Goal: Contribute content: Add original content to the website for others to see

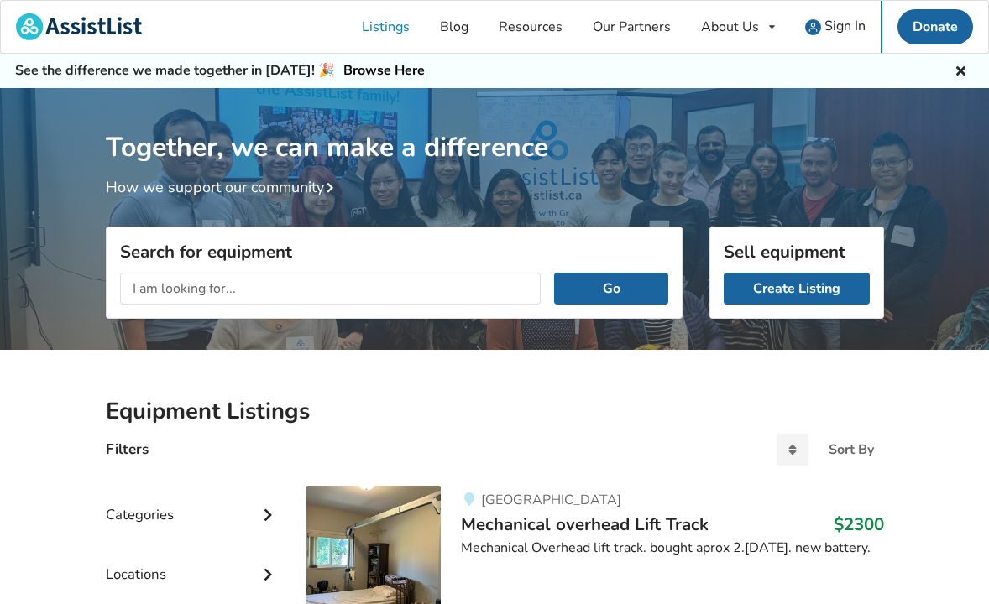
click at [171, 516] on div "Categories" at bounding box center [193, 503] width 175 height 60
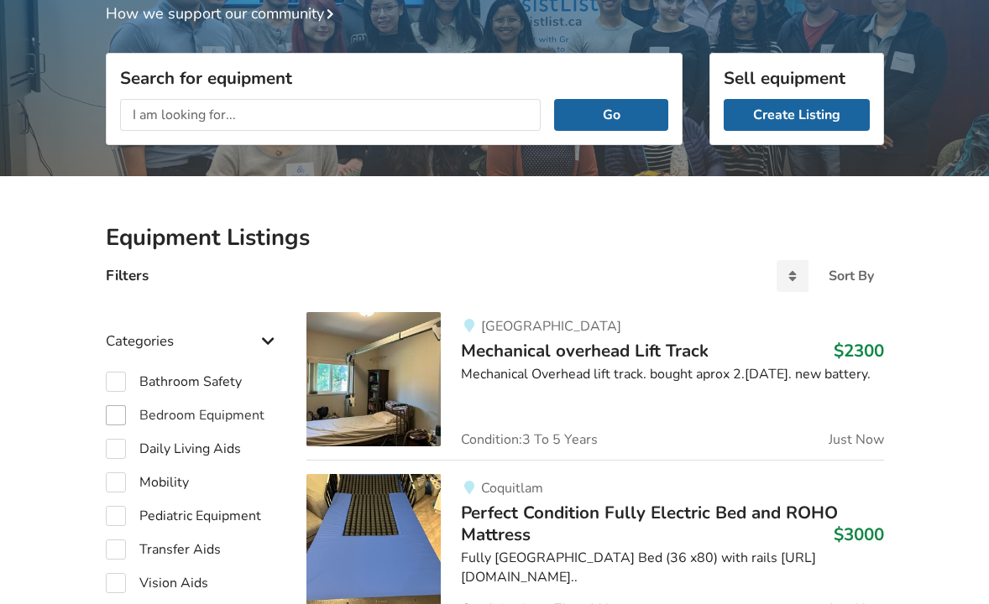
scroll to position [177, 0]
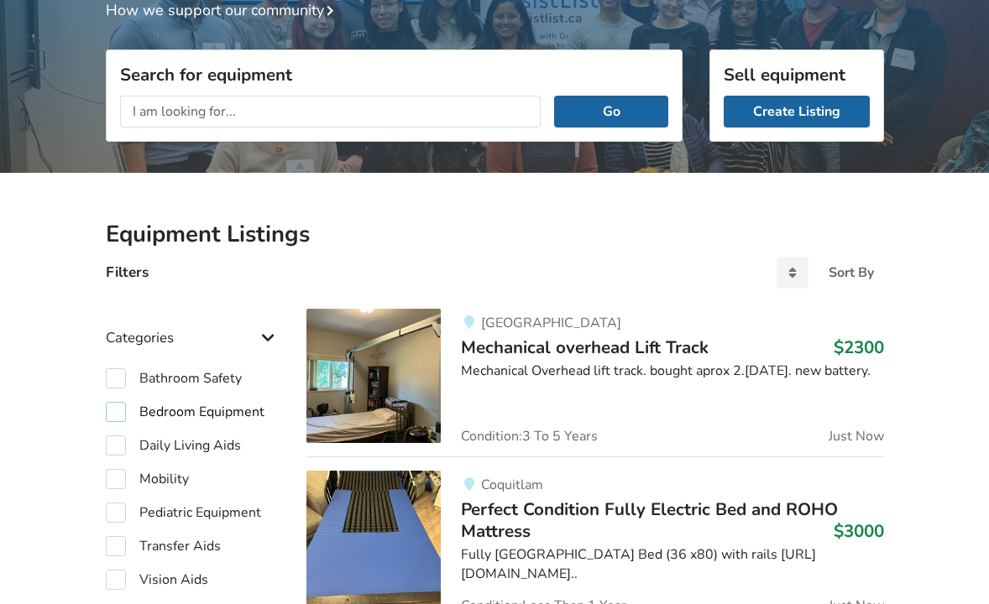
click at [116, 410] on label "Bedroom Equipment" at bounding box center [185, 412] width 159 height 20
checkbox input "true"
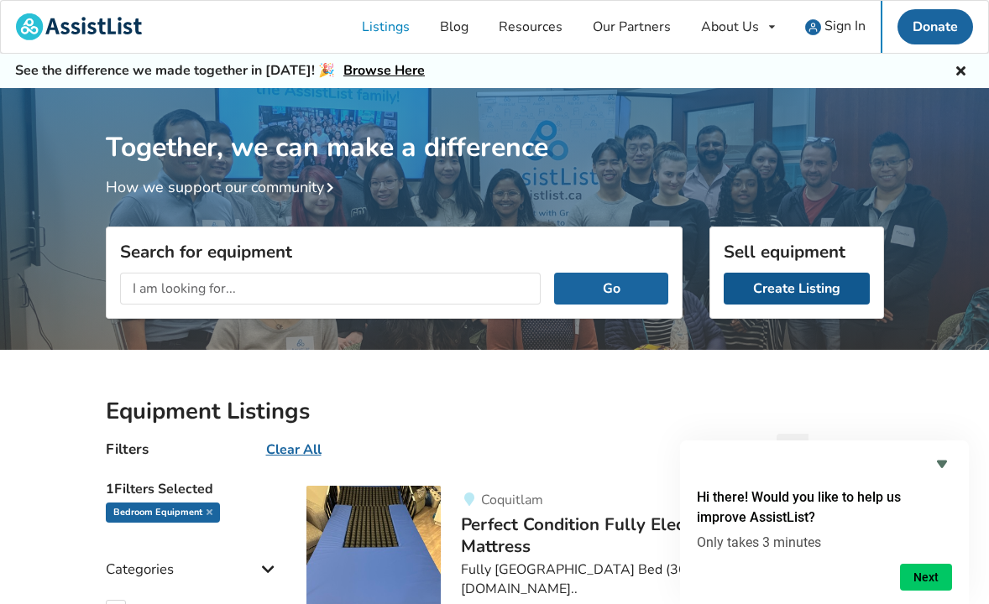
click at [813, 290] on link "Create Listing" at bounding box center [797, 289] width 146 height 32
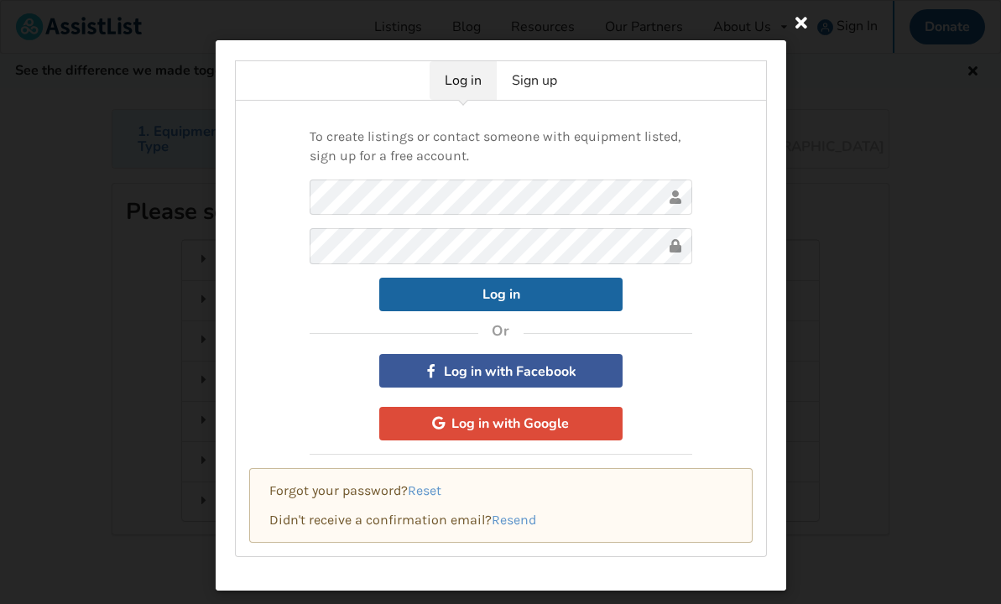
click at [800, 23] on icon at bounding box center [801, 22] width 30 height 30
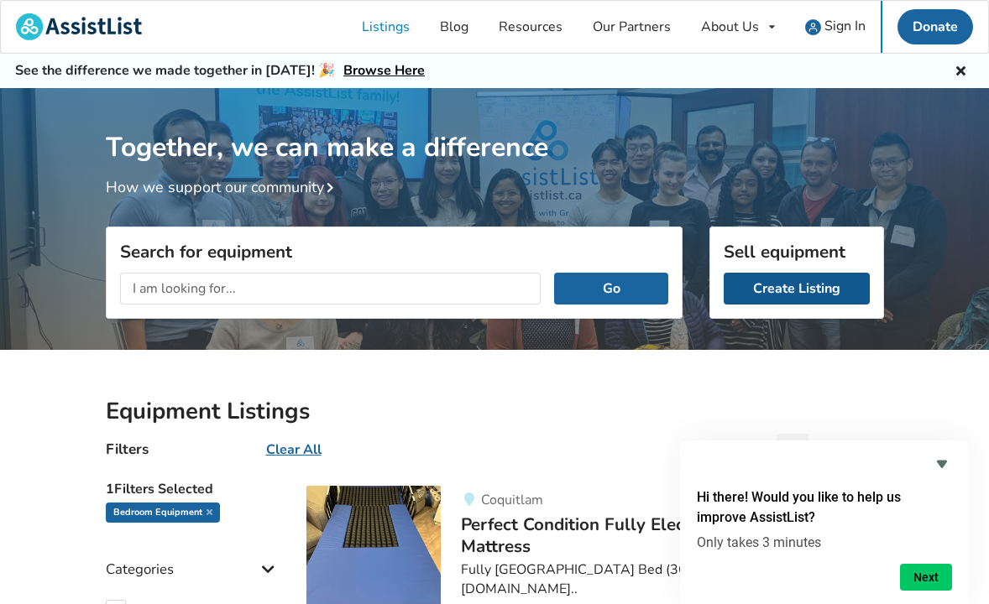
click at [786, 285] on link "Create Listing" at bounding box center [797, 289] width 146 height 32
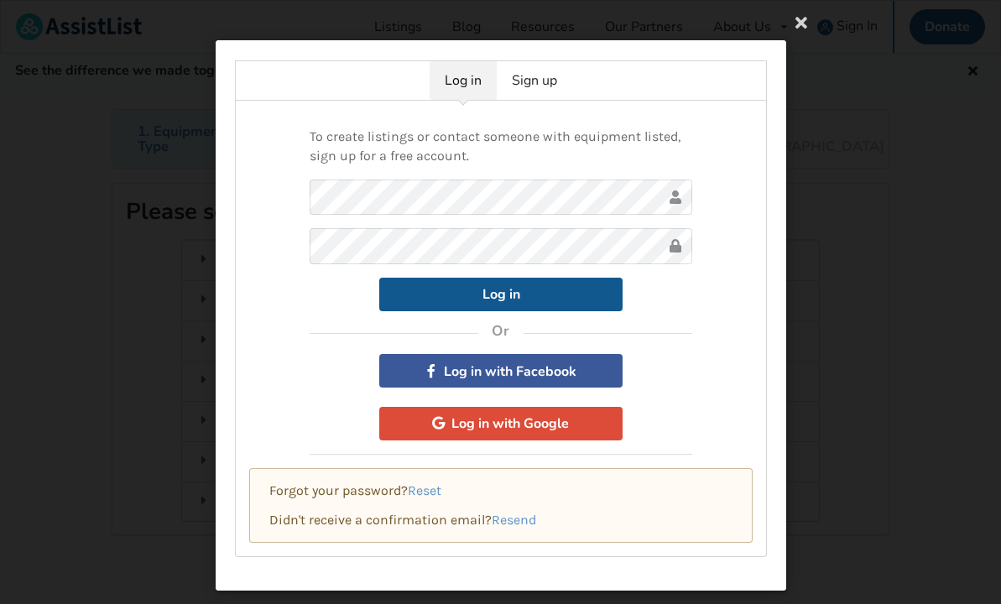
click at [541, 296] on button "Log in" at bounding box center [500, 295] width 243 height 34
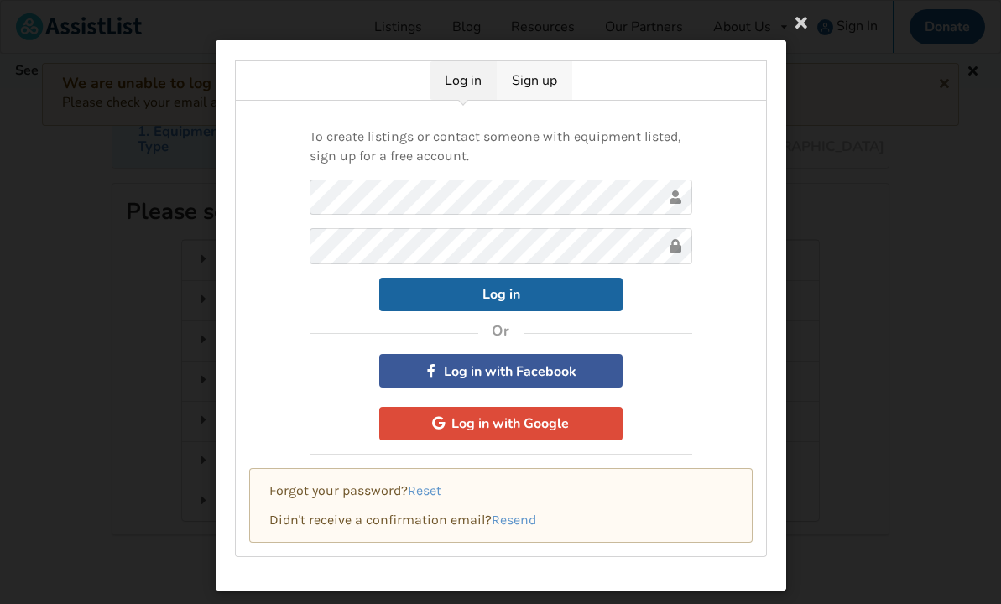
click at [545, 76] on link "Sign up" at bounding box center [535, 80] width 76 height 39
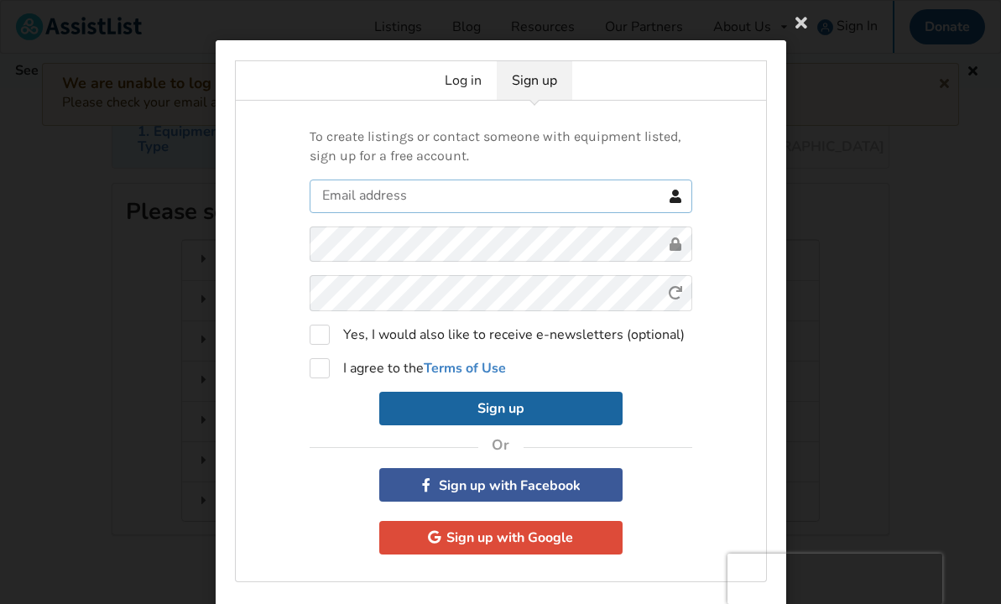
click at [488, 193] on input "text" at bounding box center [501, 197] width 383 height 34
type input "[EMAIL_ADDRESS][DOMAIN_NAME]"
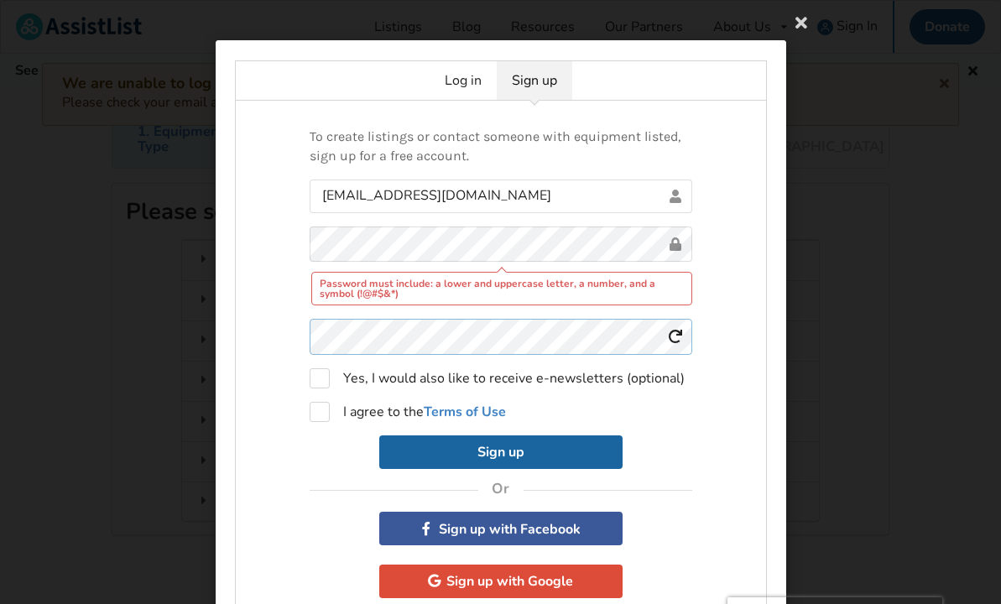
click at [431, 307] on form "[EMAIL_ADDRESS][DOMAIN_NAME] Password must include: a lower and uppercase lette…" at bounding box center [501, 325] width 383 height 290
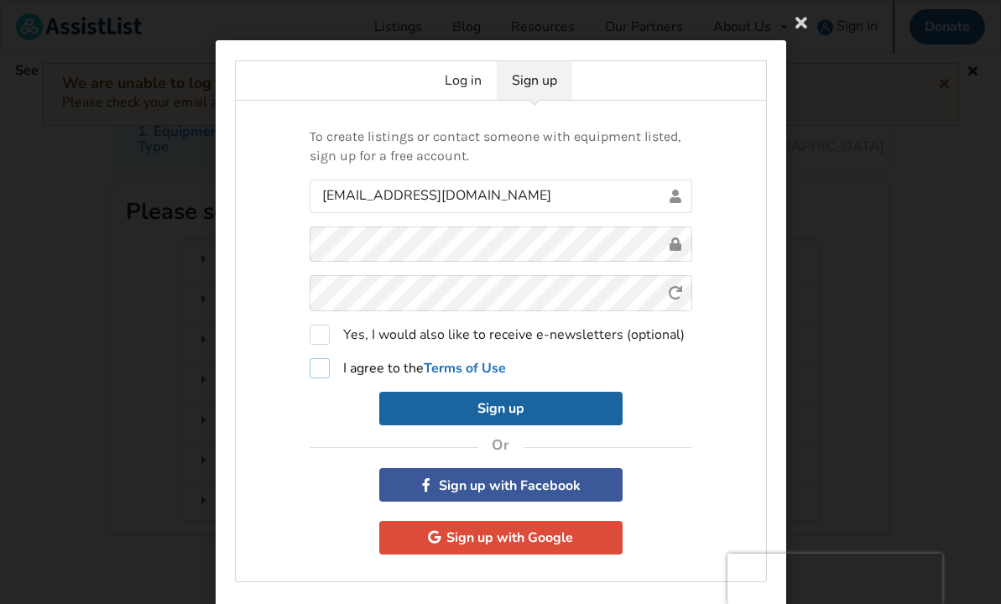
click at [436, 368] on strong "Terms of Use" at bounding box center [465, 368] width 82 height 18
checkbox input "true"
click at [562, 407] on button "Sign up" at bounding box center [500, 409] width 243 height 34
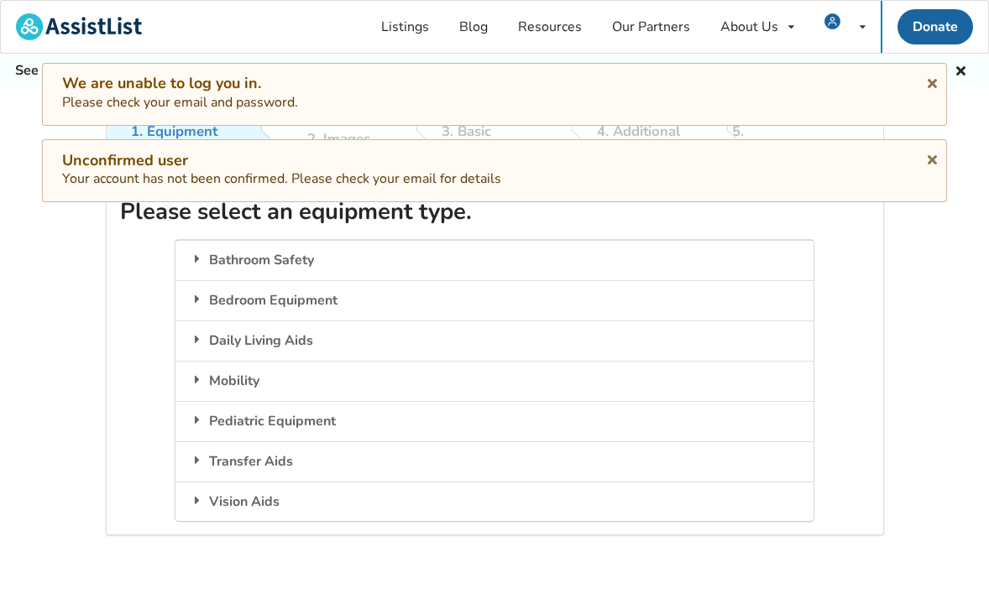
click at [68, 306] on div "1. Equipment Type 2. Images 3. Basic Information 4. Additional Details 5. Previ…" at bounding box center [494, 386] width 989 height 554
click at [864, 312] on div "Please select an equipment type. Bathroom Safety Equipment that assists individ…" at bounding box center [495, 359] width 778 height 353
click at [861, 29] on icon at bounding box center [863, 27] width 6 height 10
click at [839, 23] on img at bounding box center [832, 21] width 16 height 16
click at [928, 155] on icon at bounding box center [932, 156] width 16 height 13
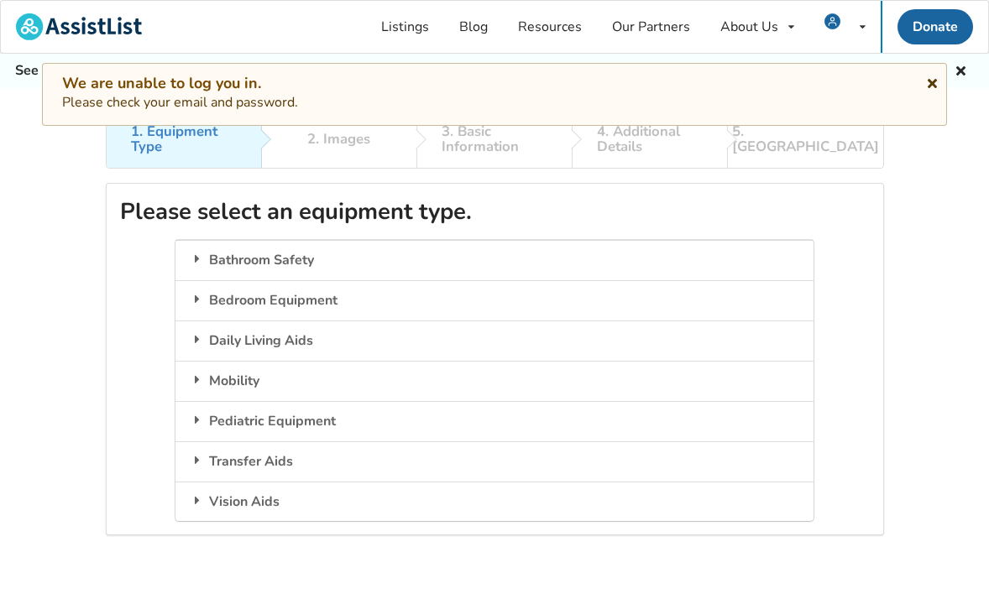
click at [933, 80] on icon at bounding box center [932, 80] width 16 height 13
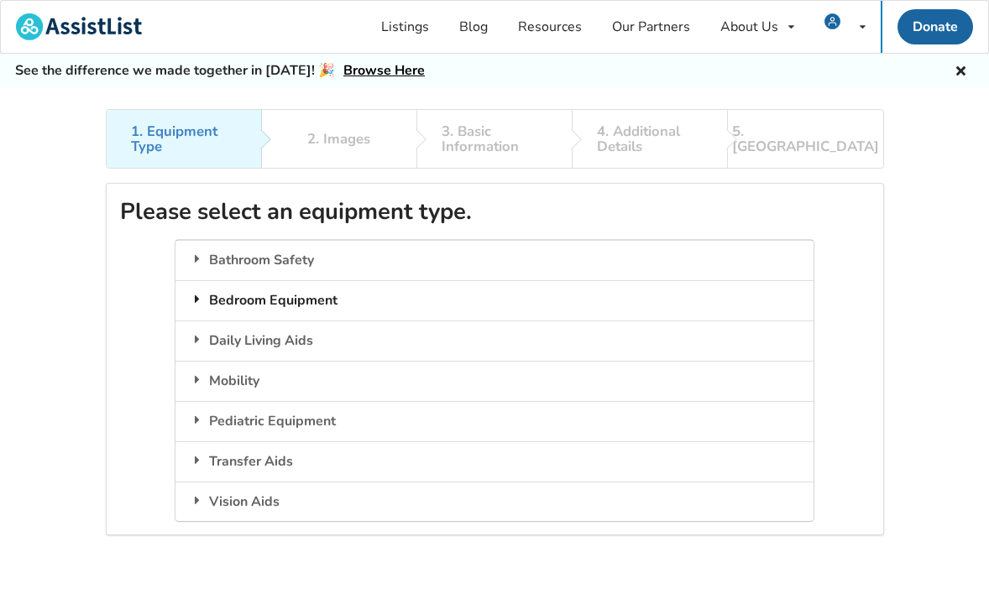
click at [276, 299] on div "Bedroom Equipment" at bounding box center [493, 300] width 637 height 40
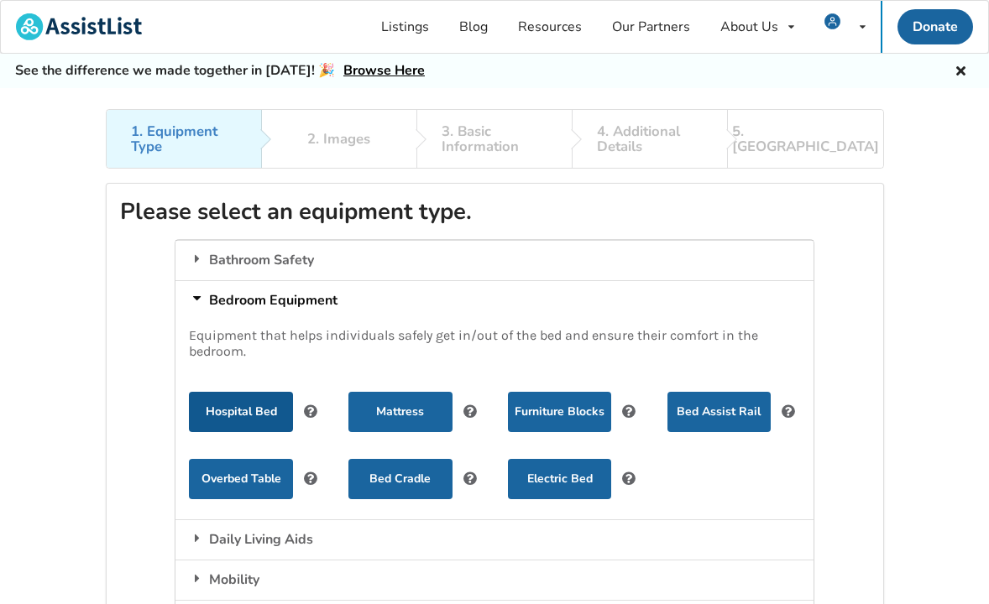
click at [269, 408] on button "Hospital Bed" at bounding box center [240, 412] width 103 height 40
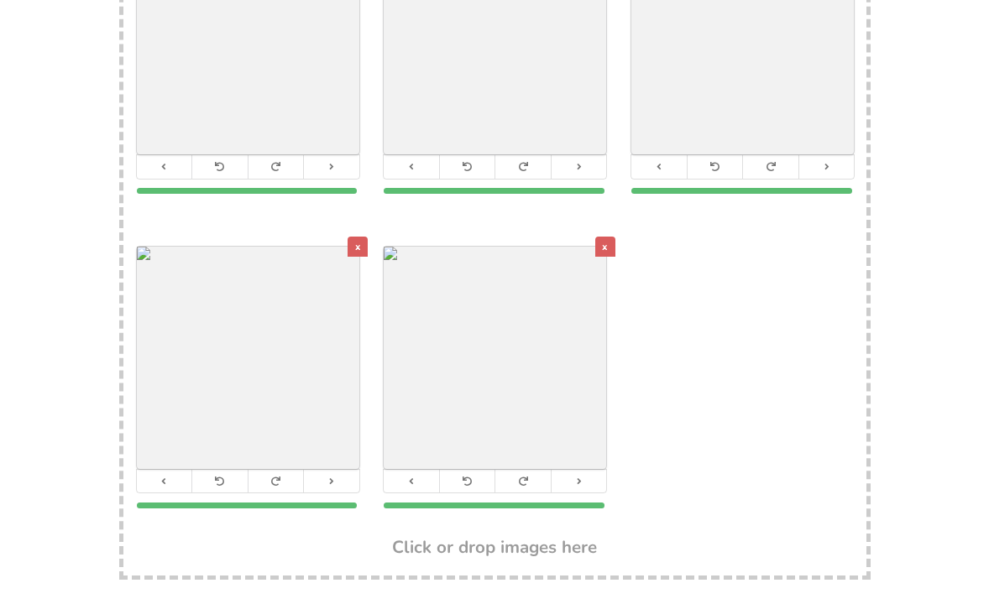
scroll to position [601, 0]
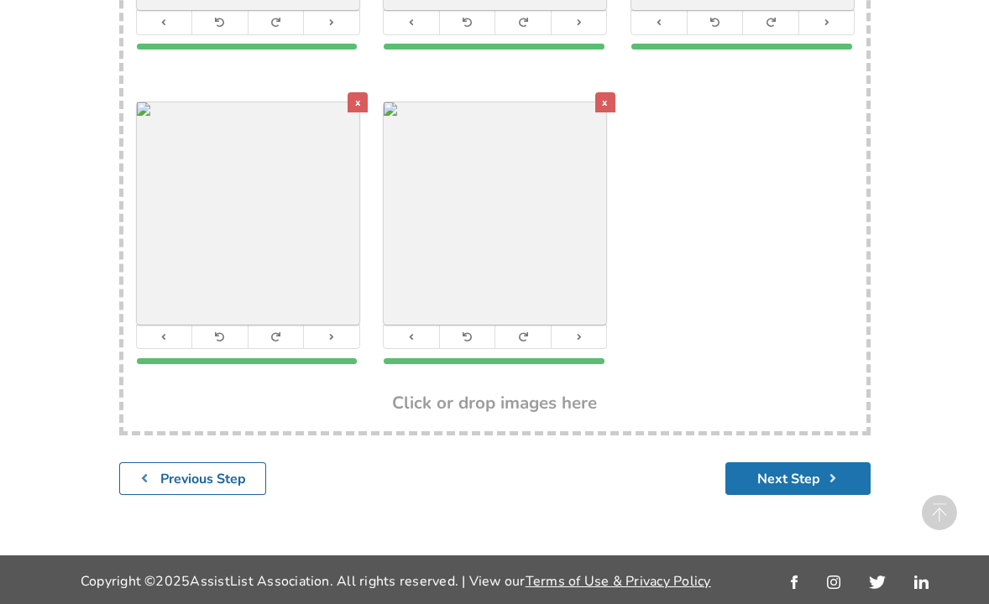
click at [813, 472] on button "Next Step" at bounding box center [797, 478] width 145 height 33
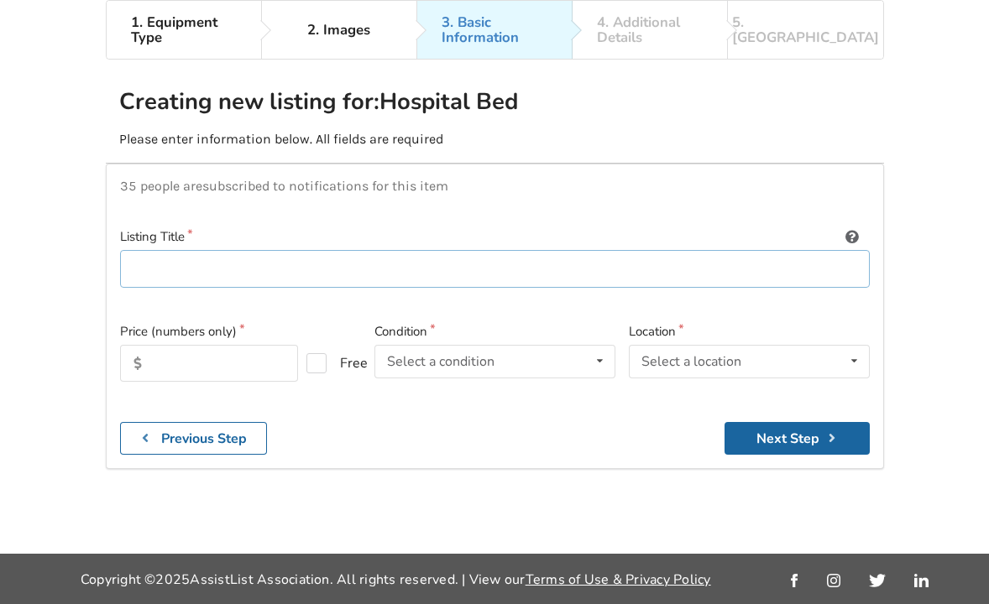
click at [203, 250] on input at bounding box center [495, 269] width 750 height 38
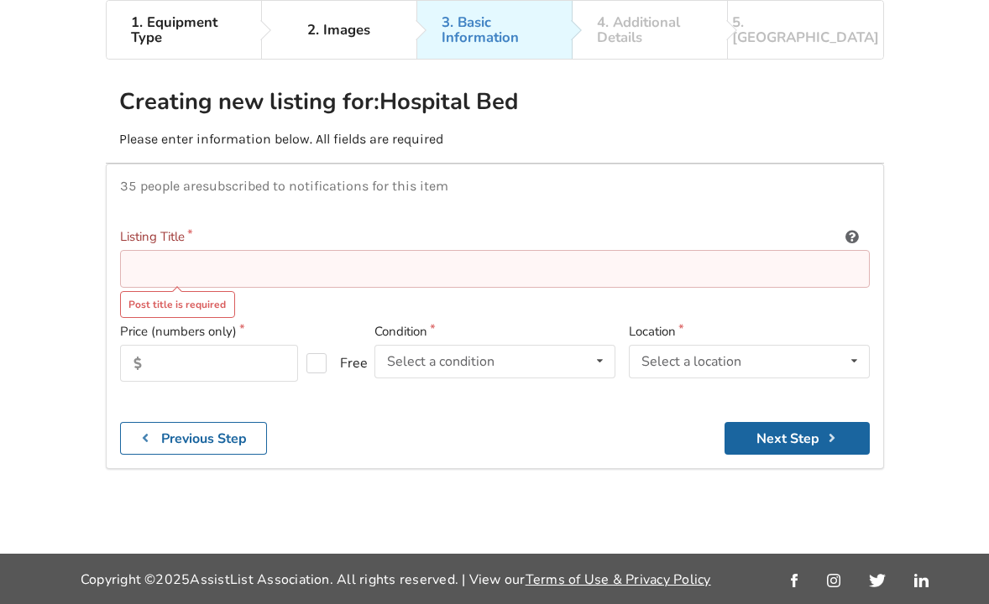
paste input "Health Care Bed and Mattress"
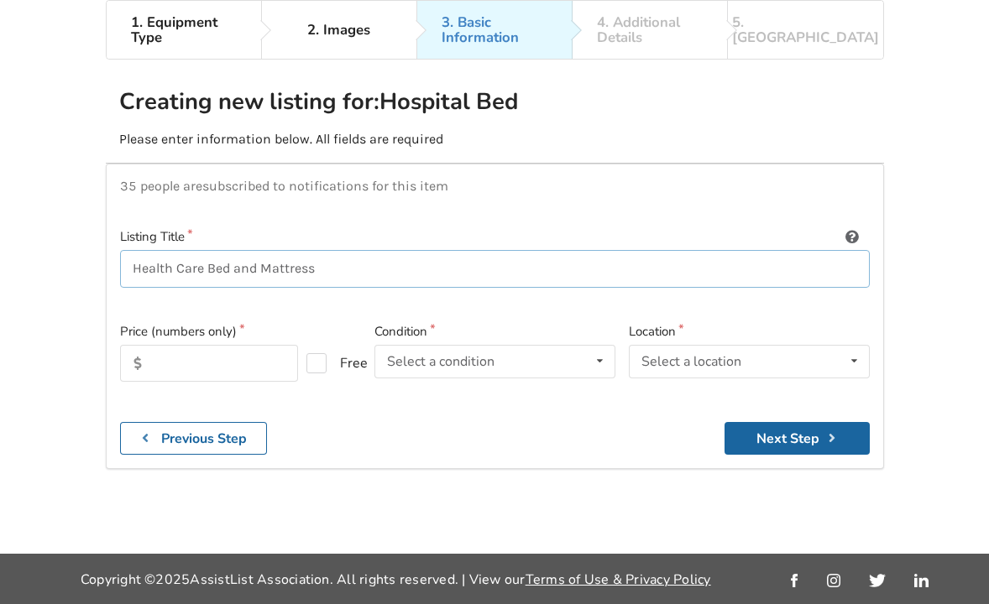
type input "Health Care Bed and Mattress"
click at [274, 345] on input "text" at bounding box center [209, 363] width 179 height 37
type input "950"
click at [486, 355] on div "Select a condition" at bounding box center [440, 361] width 107 height 13
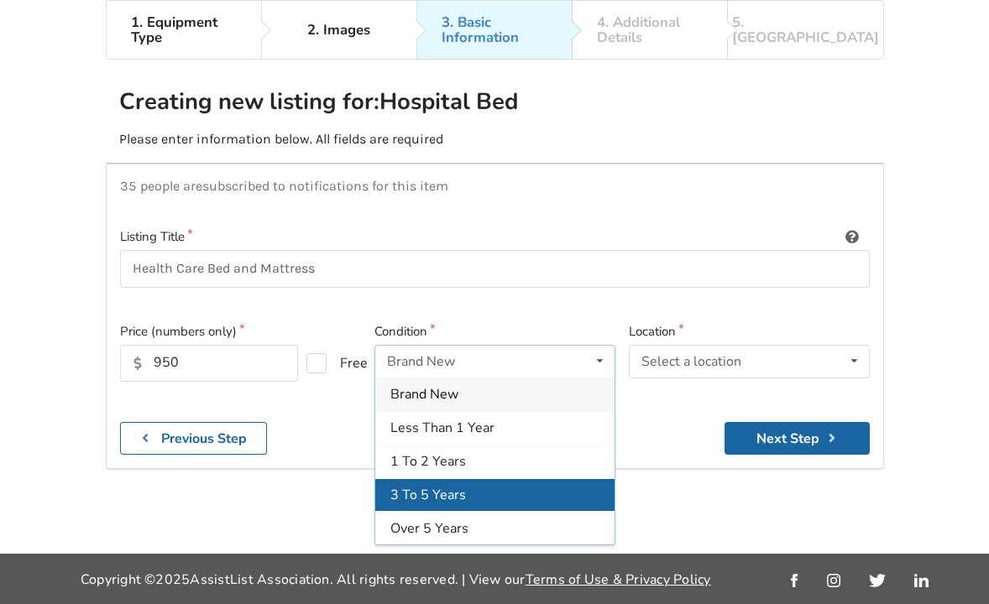
click at [453, 486] on span "3 To 5 Years" at bounding box center [428, 495] width 76 height 18
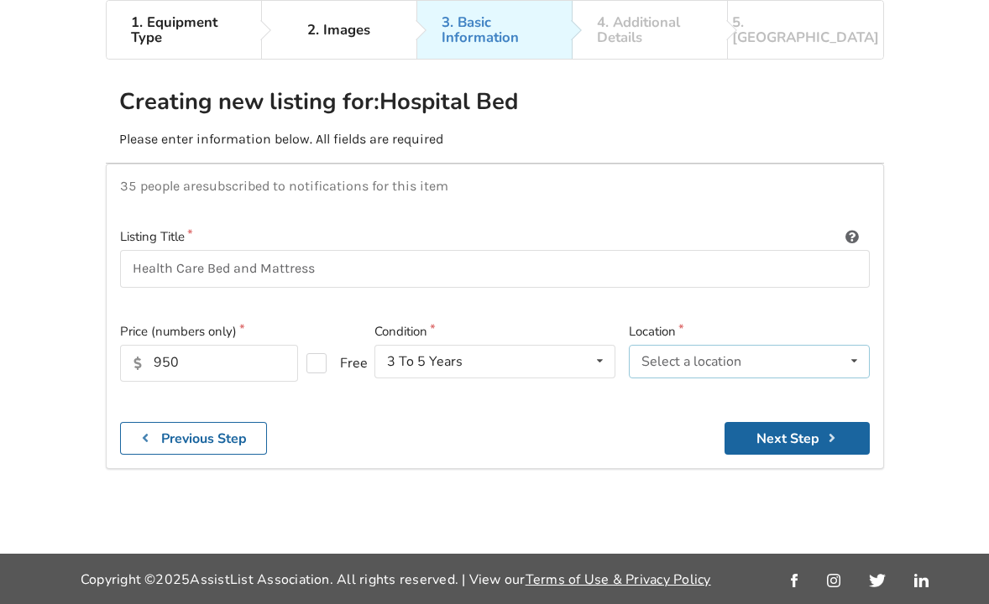
click at [756, 345] on div "Select a location [GEOGRAPHIC_DATA] [GEOGRAPHIC_DATA] [GEOGRAPHIC_DATA] [GEOGRA…" at bounding box center [749, 362] width 241 height 34
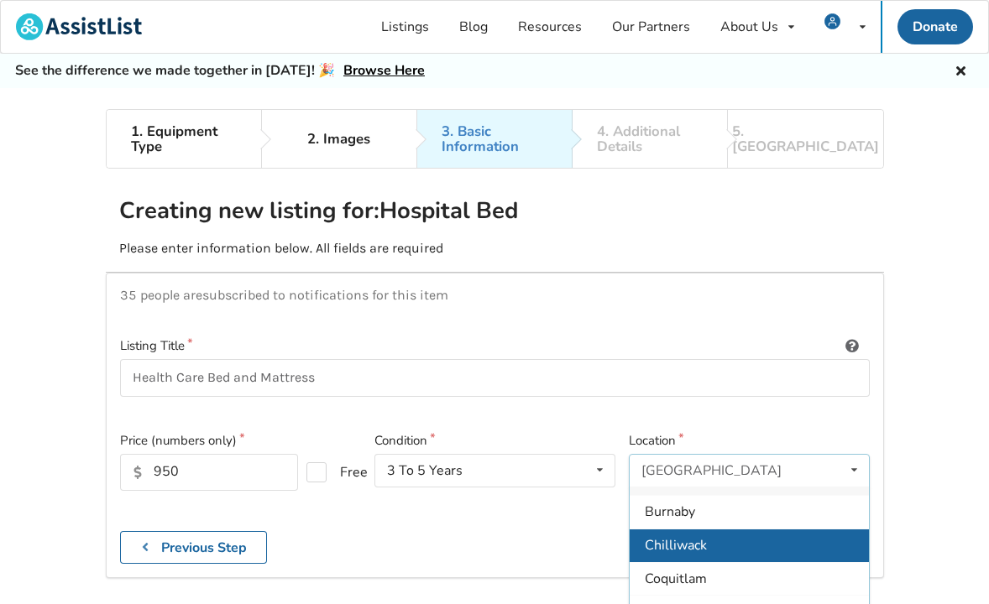
scroll to position [285, 0]
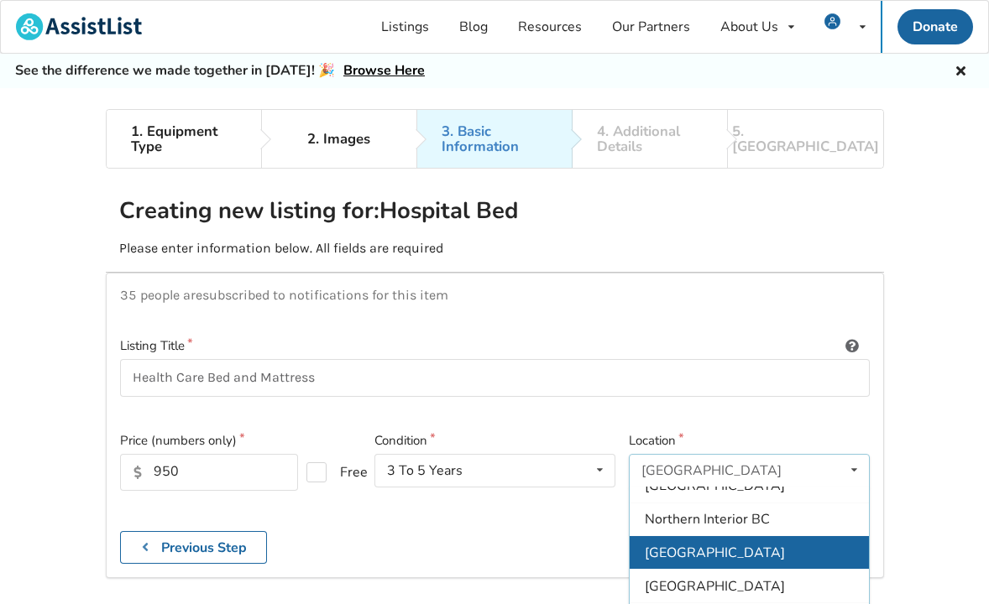
click at [794, 539] on div "[GEOGRAPHIC_DATA]" at bounding box center [749, 553] width 239 height 34
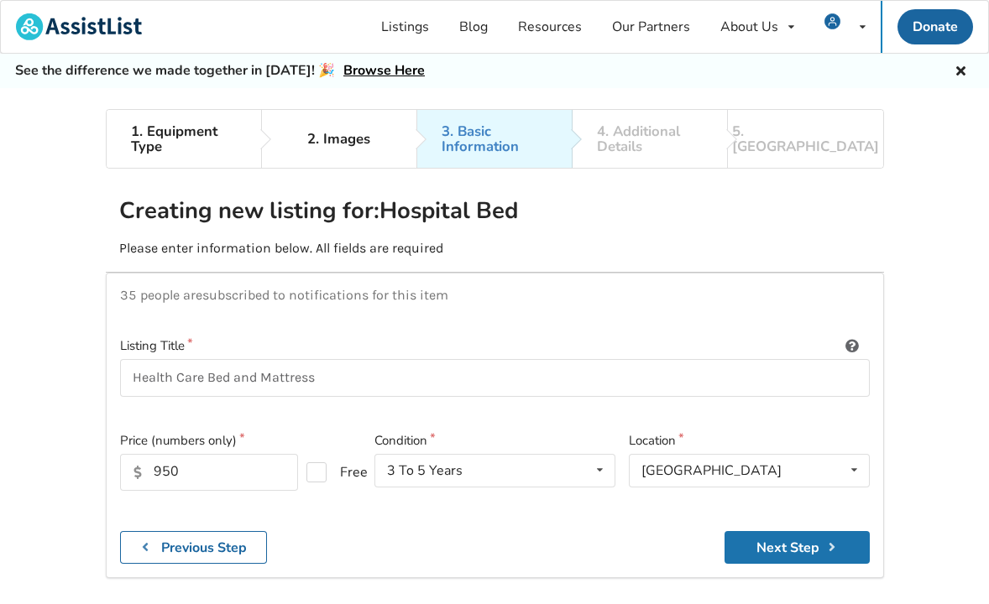
click at [781, 541] on button "Next Step" at bounding box center [796, 547] width 145 height 33
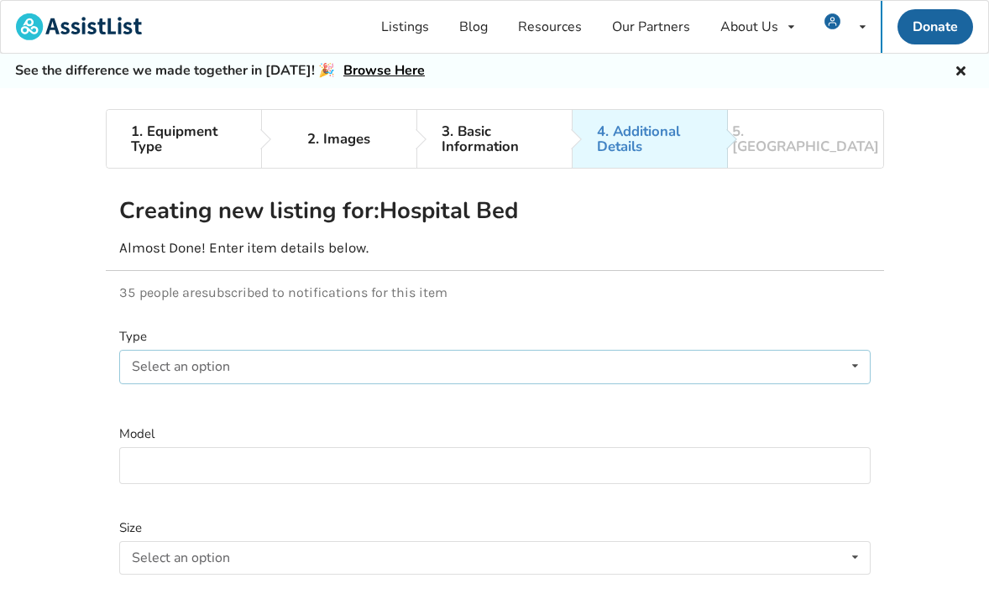
click at [243, 359] on div "Select an option Electric Manual" at bounding box center [494, 367] width 751 height 34
click at [170, 402] on span "Electric" at bounding box center [157, 400] width 44 height 18
click at [184, 469] on input at bounding box center [494, 466] width 751 height 38
click at [383, 473] on input "SonderC" at bounding box center [494, 466] width 751 height 38
type input "S"
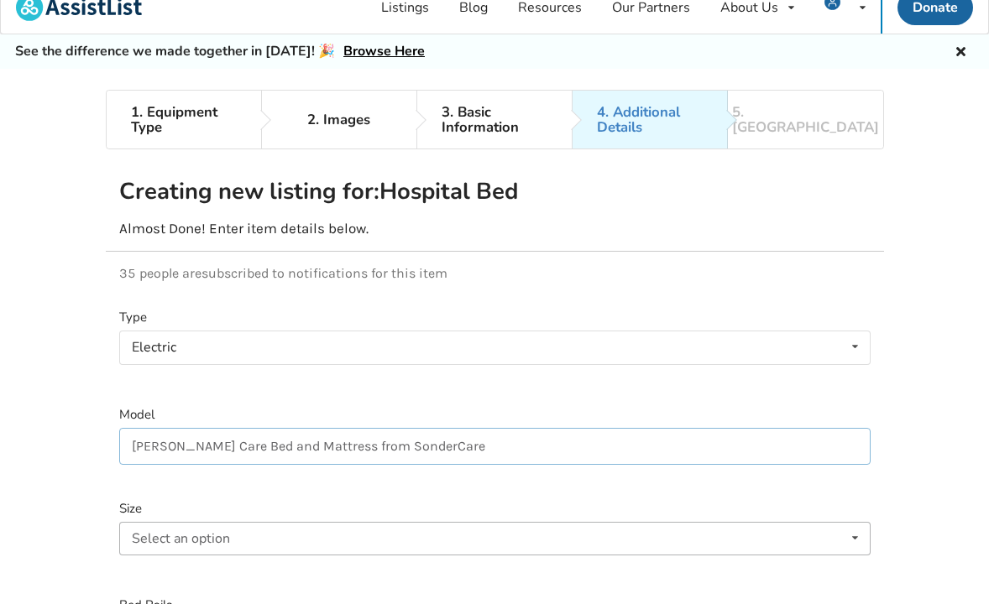
scroll to position [55, 0]
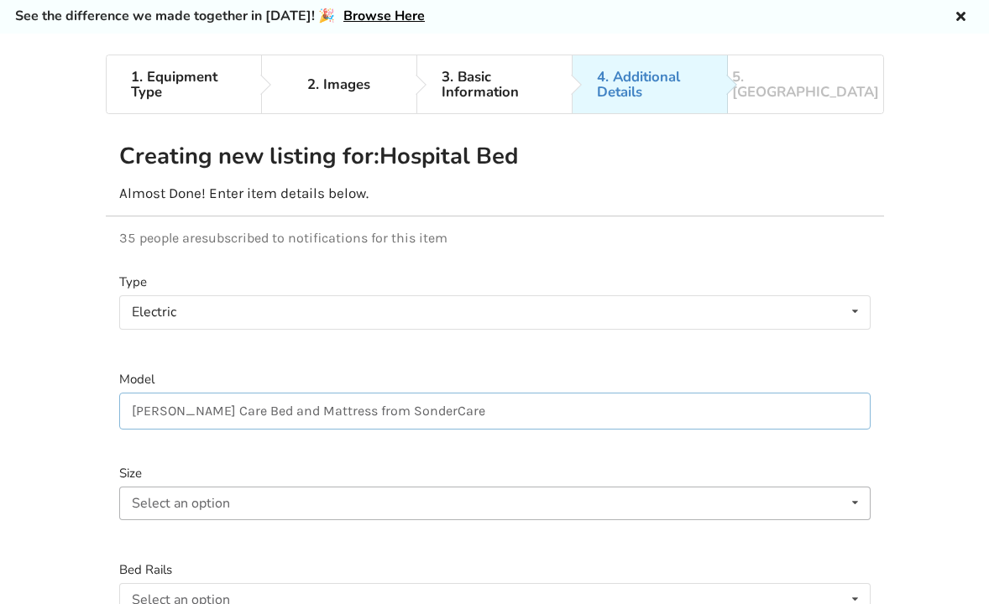
type input "[PERSON_NAME] Care Bed and Mattress from SonderCare"
click at [708, 494] on div "Select an option Twin Double Queen" at bounding box center [494, 504] width 751 height 34
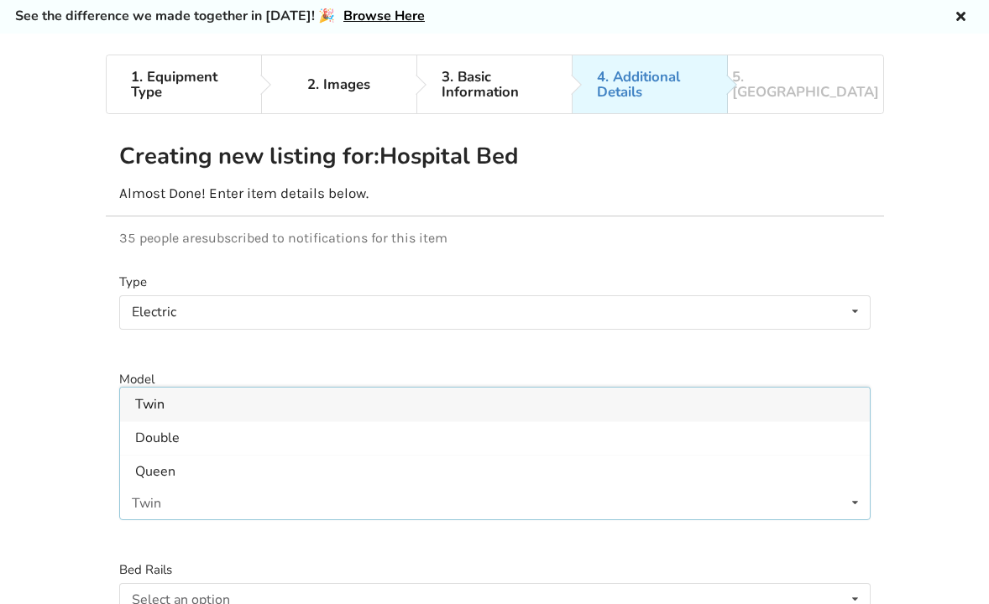
click at [198, 492] on div "Twin Twin Double Queen" at bounding box center [494, 504] width 751 height 34
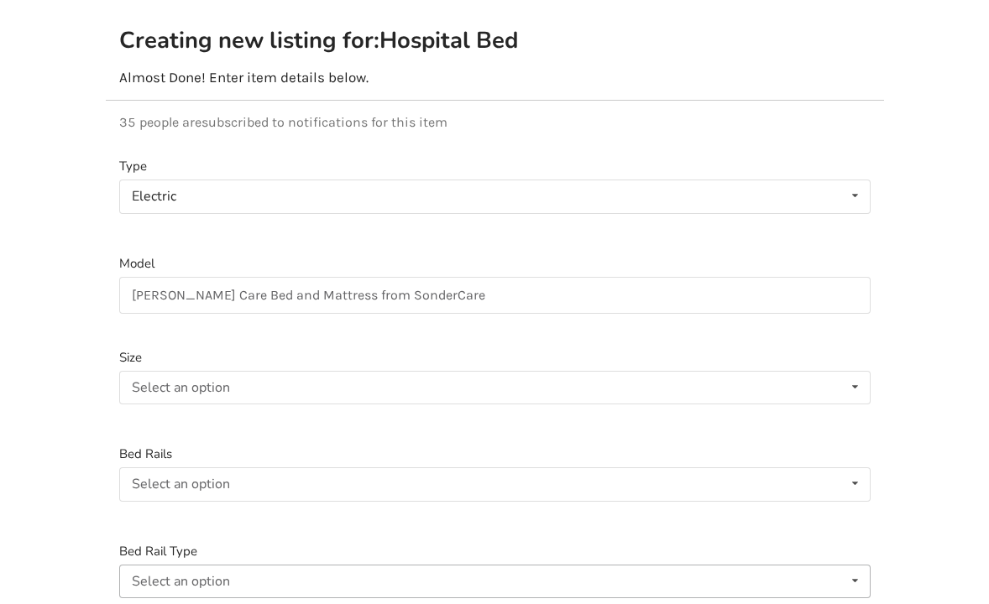
scroll to position [378, 0]
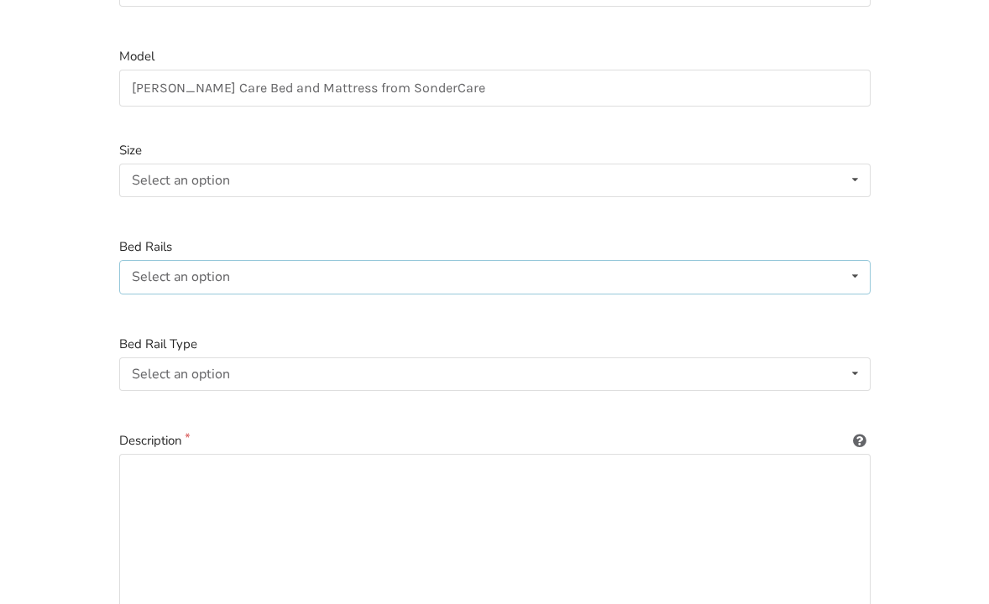
click at [854, 272] on icon at bounding box center [855, 276] width 24 height 31
click at [210, 307] on div "Included" at bounding box center [495, 311] width 750 height 34
click at [857, 368] on icon at bounding box center [855, 373] width 24 height 31
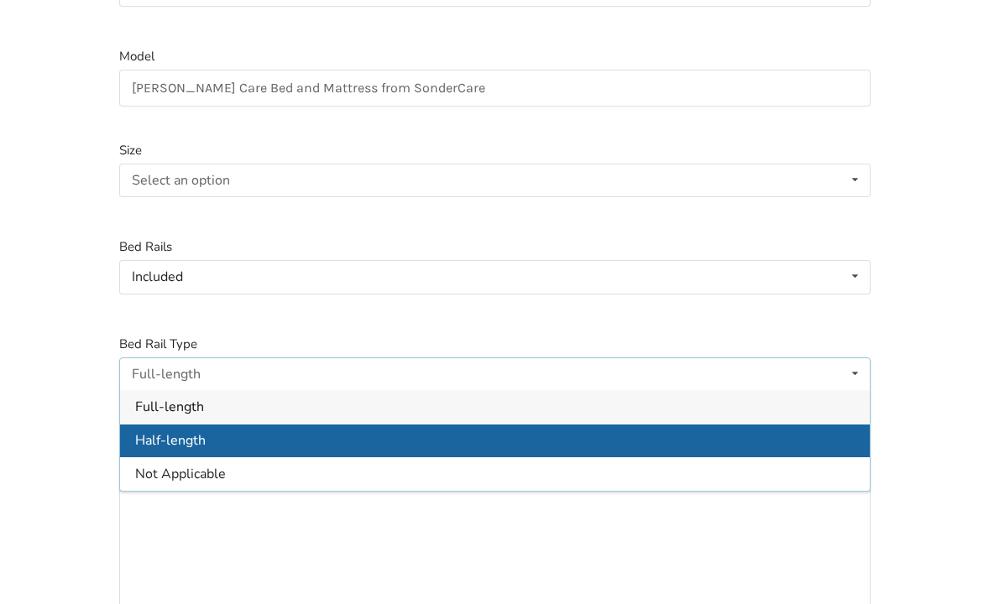
click at [185, 442] on span "Half-length" at bounding box center [170, 440] width 71 height 18
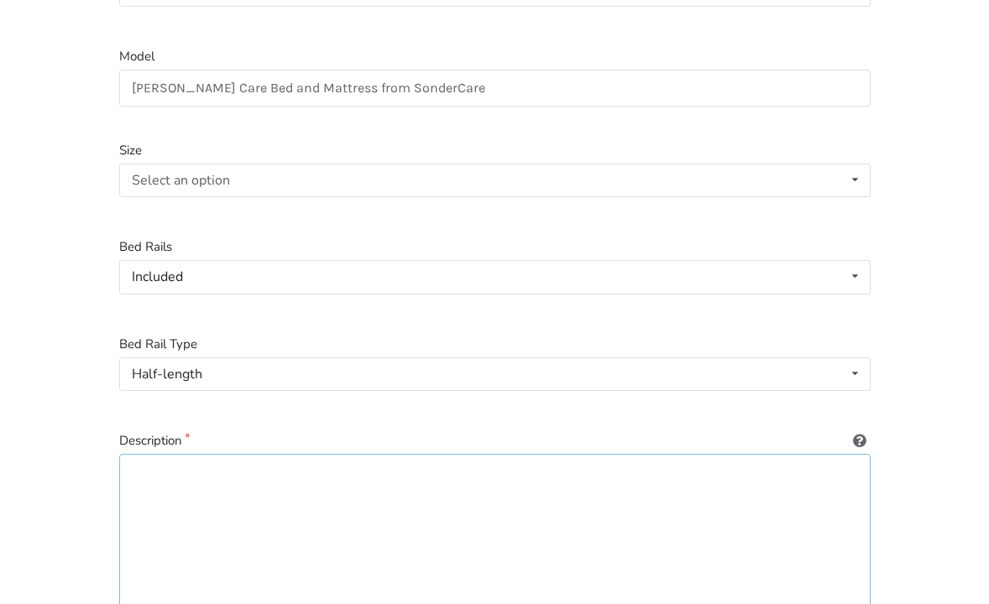
click at [306, 495] on textarea at bounding box center [494, 534] width 751 height 161
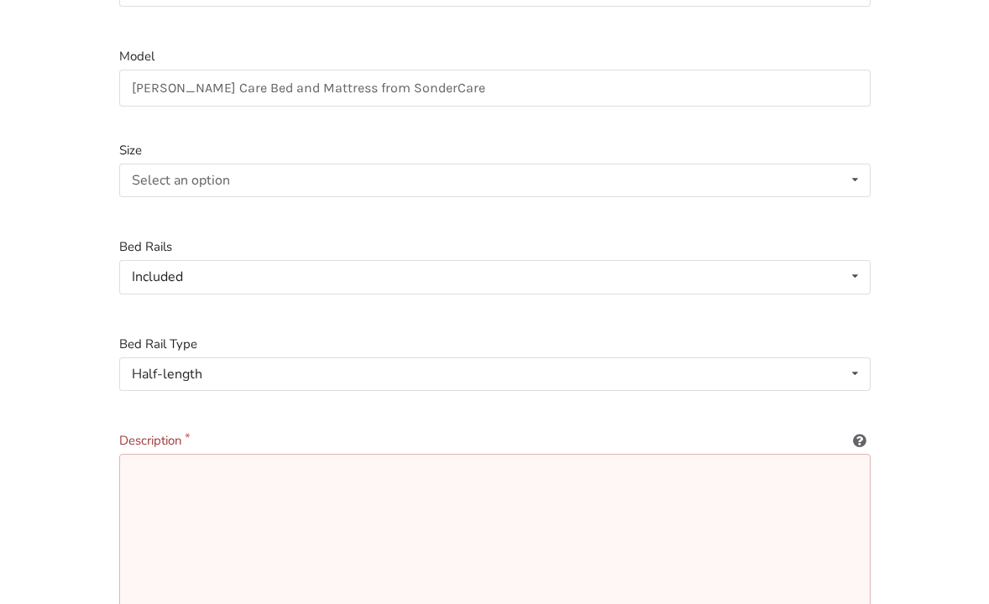
paste textarea "[PERSON_NAME] Care Bed from SonderCare with Comfort Pressure mattress. New $680…"
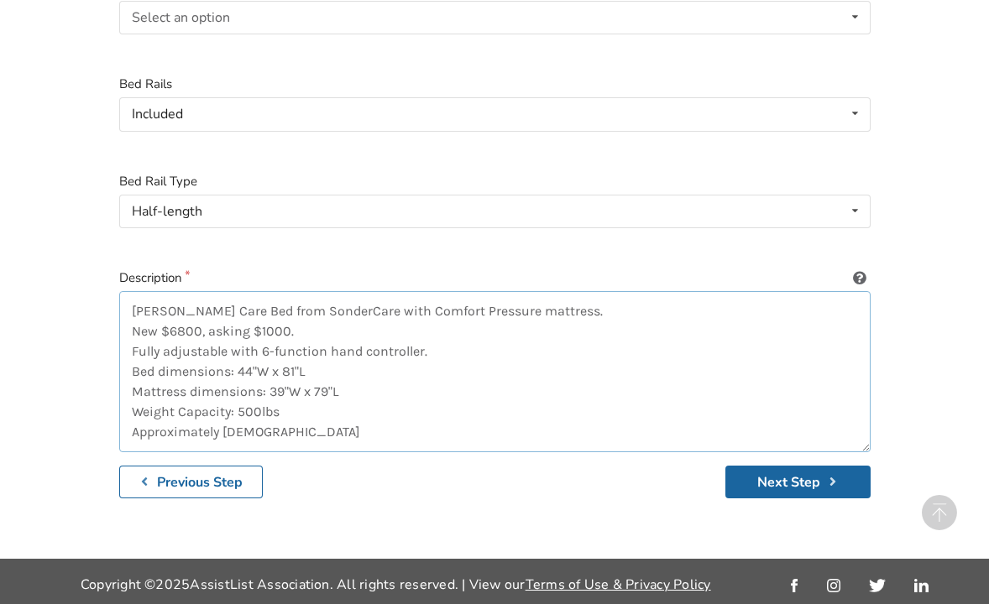
scroll to position [0, 0]
click at [328, 331] on textarea "[PERSON_NAME] Care Bed from SonderCare with Comfort Pressure mattress. New $680…" at bounding box center [494, 371] width 751 height 161
type textarea "[PERSON_NAME] Care Bed from SonderCare with Comfort Pressure mattress. Fully ad…"
click at [776, 478] on button "Next Step" at bounding box center [797, 482] width 145 height 33
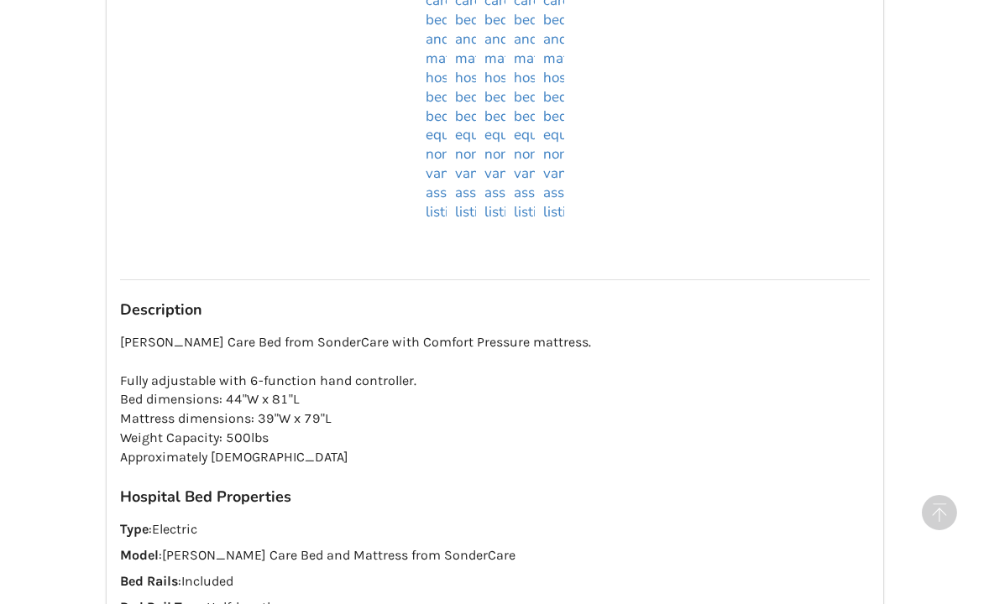
scroll to position [1477, 0]
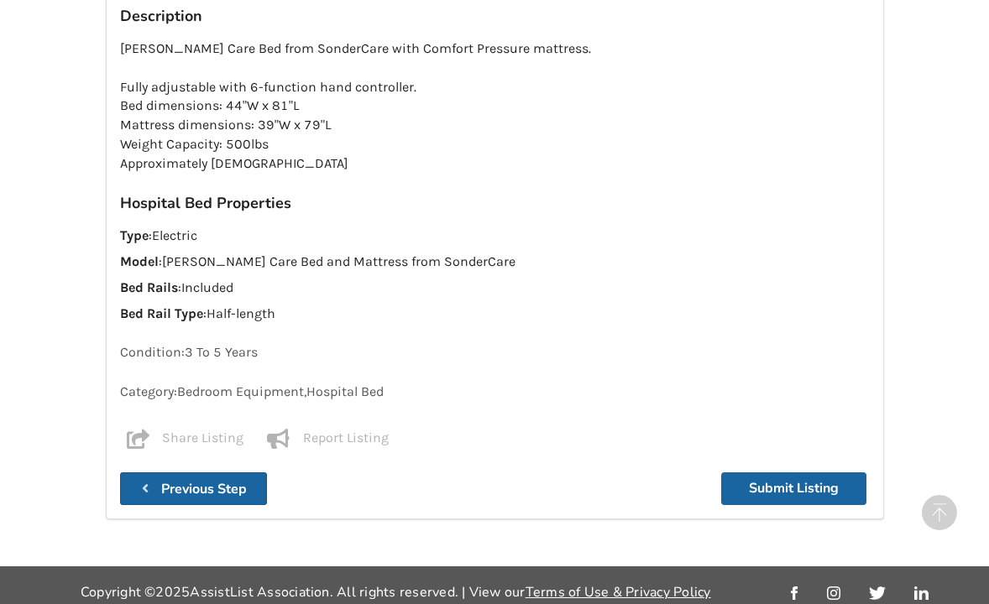
click at [215, 480] on b "Previous Step" at bounding box center [204, 489] width 86 height 18
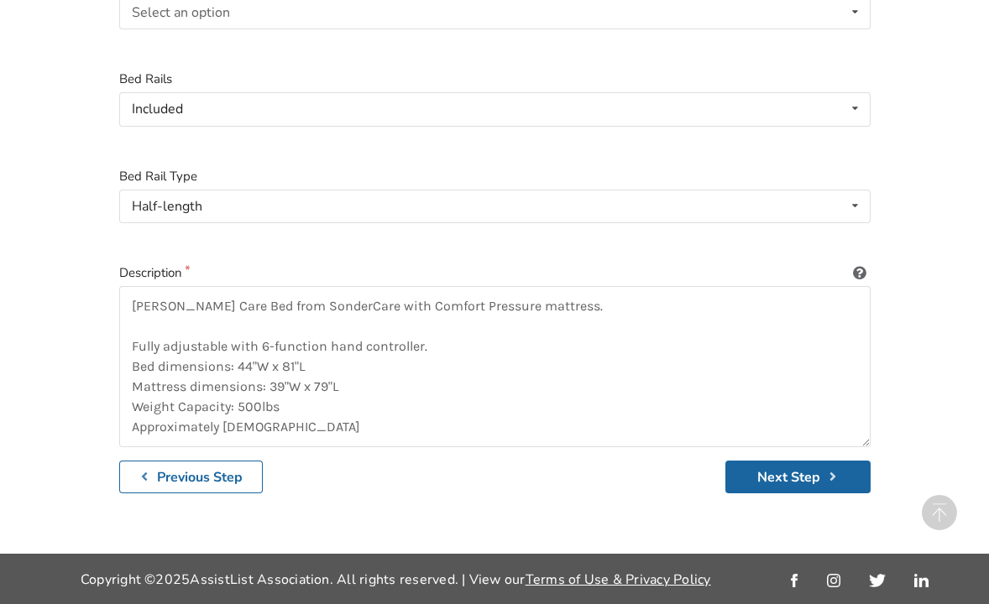
scroll to position [541, 0]
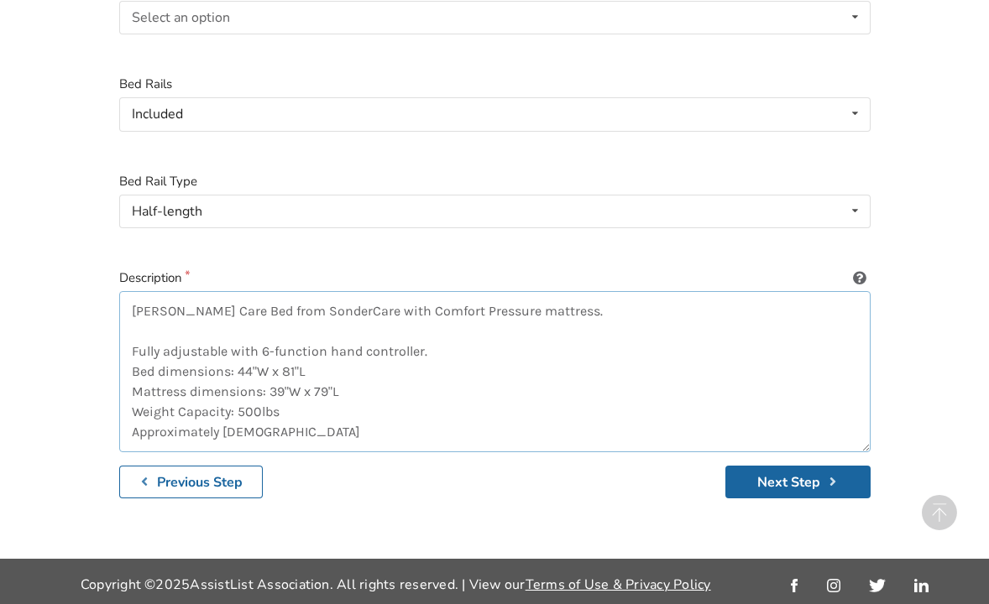
click at [372, 428] on textarea "[PERSON_NAME] Care Bed from SonderCare with Comfort Pressure mattress. Fully ad…" at bounding box center [494, 371] width 751 height 161
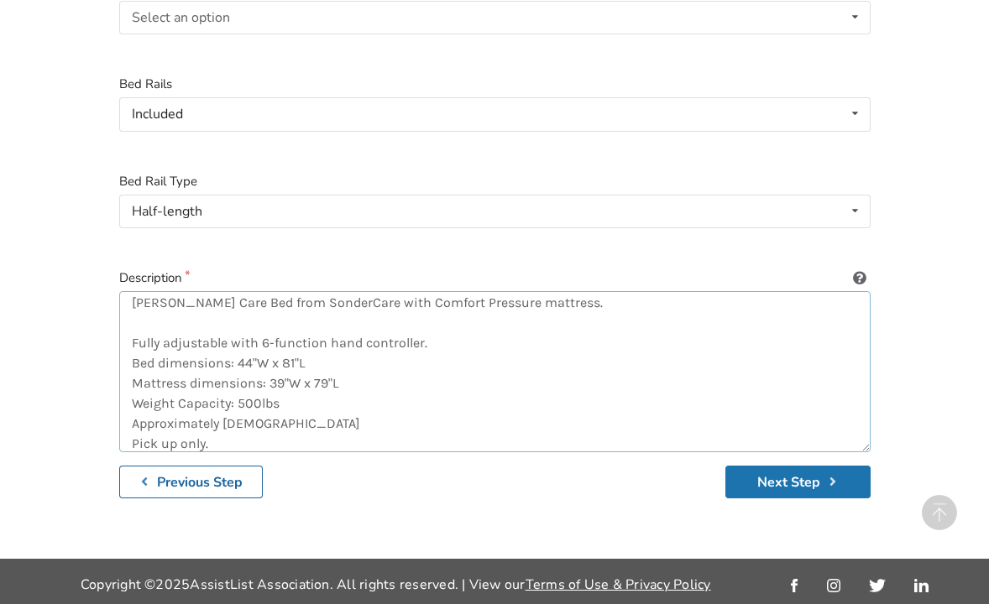
type textarea "[PERSON_NAME] Care Bed from SonderCare with Comfort Pressure mattress. Fully ad…"
click at [780, 486] on button "Next Step" at bounding box center [797, 482] width 145 height 33
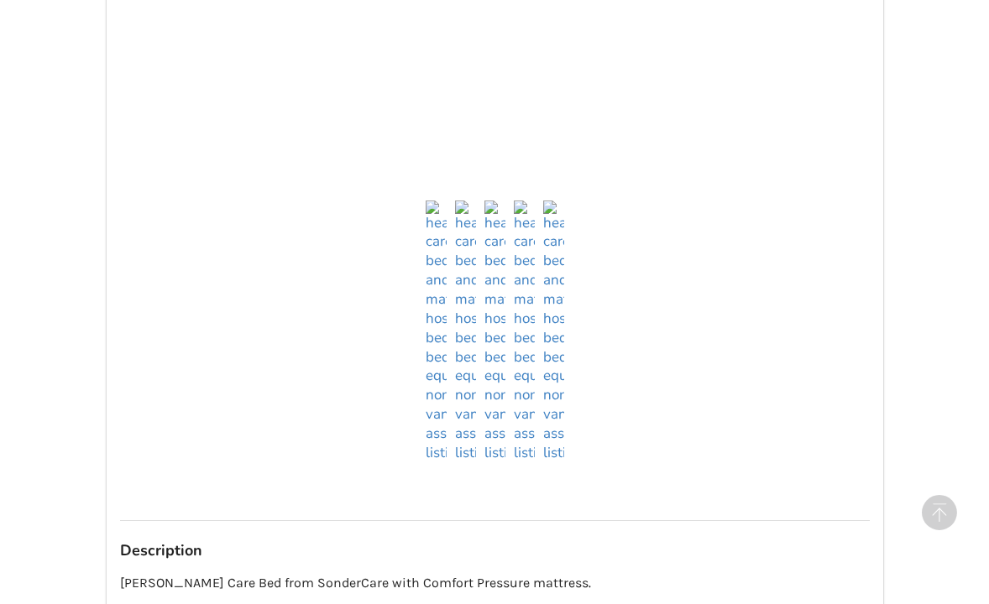
scroll to position [1496, 0]
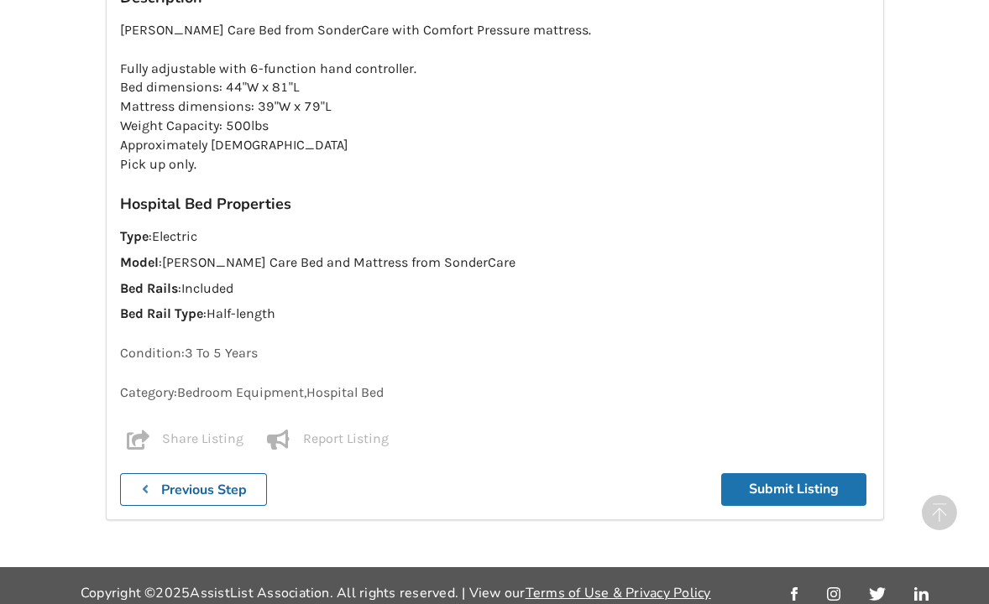
click at [783, 474] on button "Submit Listing" at bounding box center [793, 489] width 145 height 33
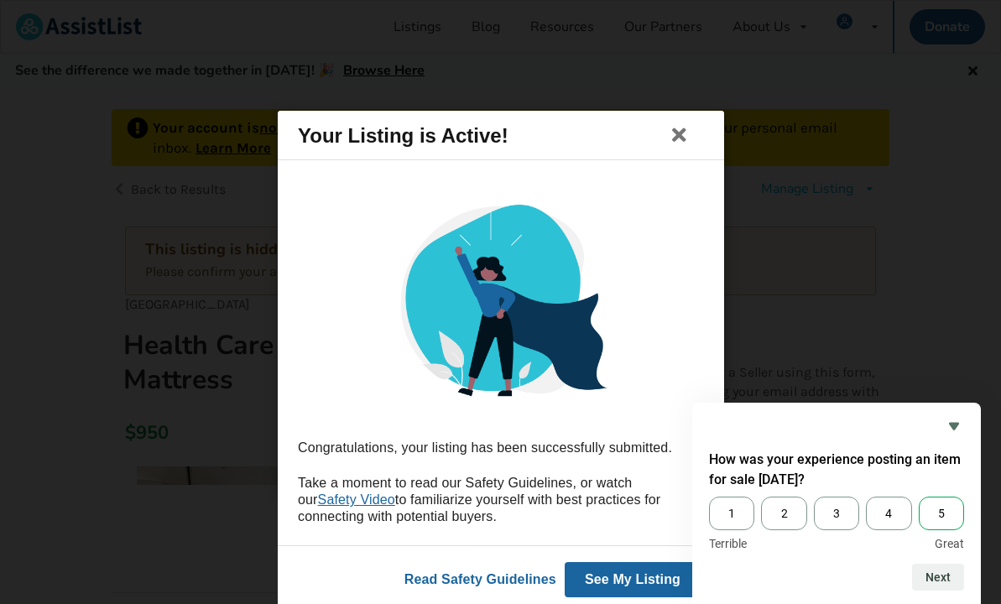
click at [940, 510] on span "5" at bounding box center [941, 514] width 45 height 34
click at [919, 497] on input "5" at bounding box center [919, 497] width 0 height 0
click at [948, 574] on button "Next" at bounding box center [938, 577] width 52 height 27
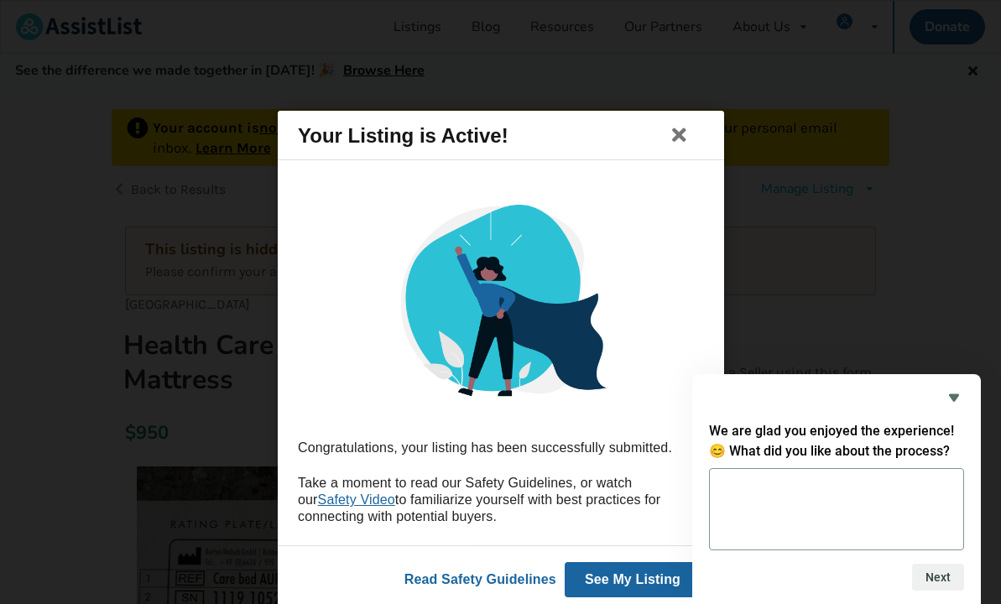
click at [967, 390] on div "We are glad you enjoyed the experience! 😊 What did you like about the process? …" at bounding box center [836, 489] width 289 height 230
click at [953, 398] on icon "Hide survey" at bounding box center [954, 398] width 10 height 8
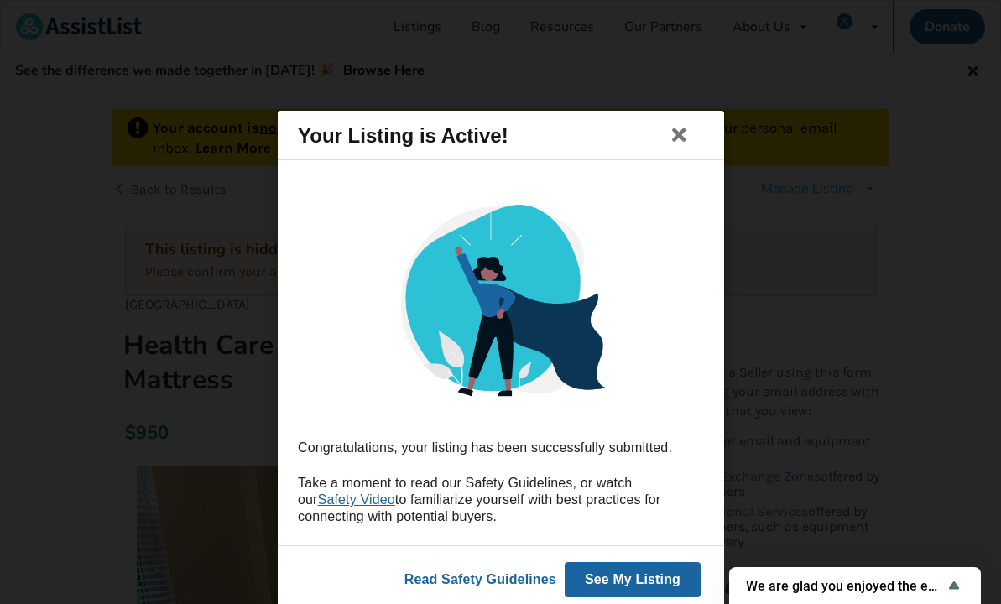
click at [611, 576] on button "See My Listing" at bounding box center [632, 579] width 136 height 35
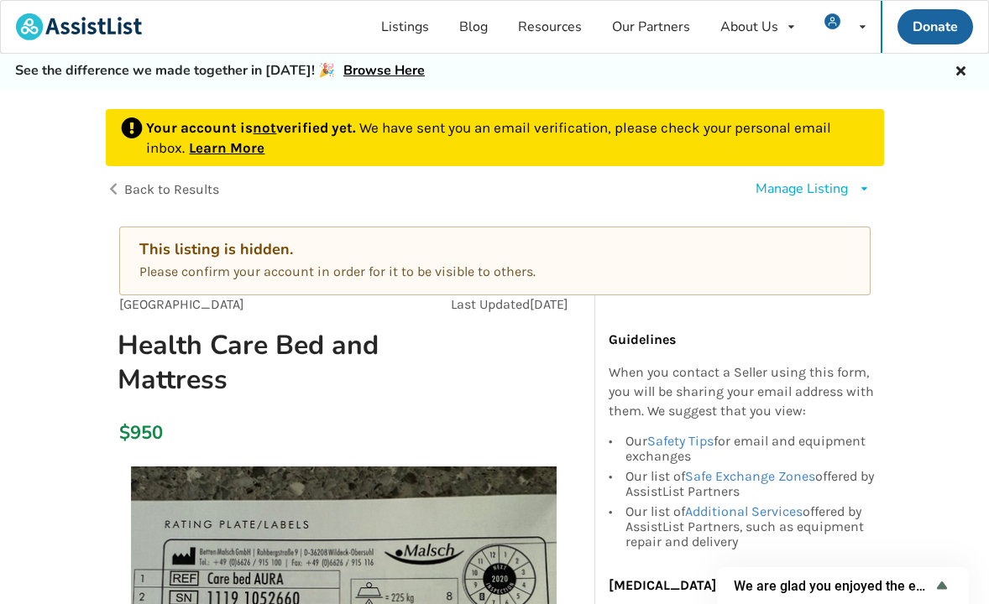
click at [250, 147] on link "Learn More" at bounding box center [227, 147] width 76 height 17
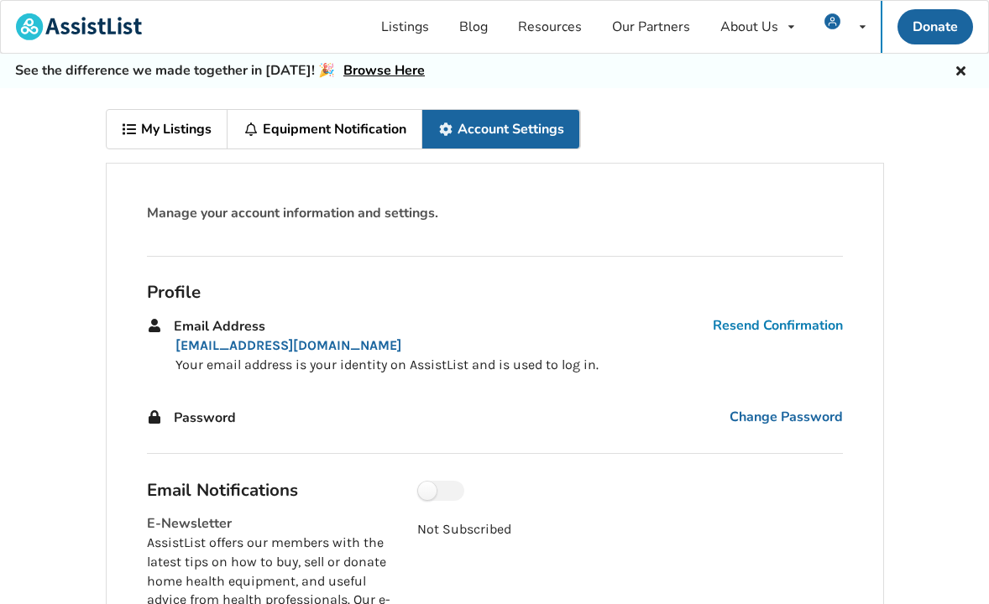
click at [791, 325] on link "Resend Confirmation" at bounding box center [778, 325] width 130 height 19
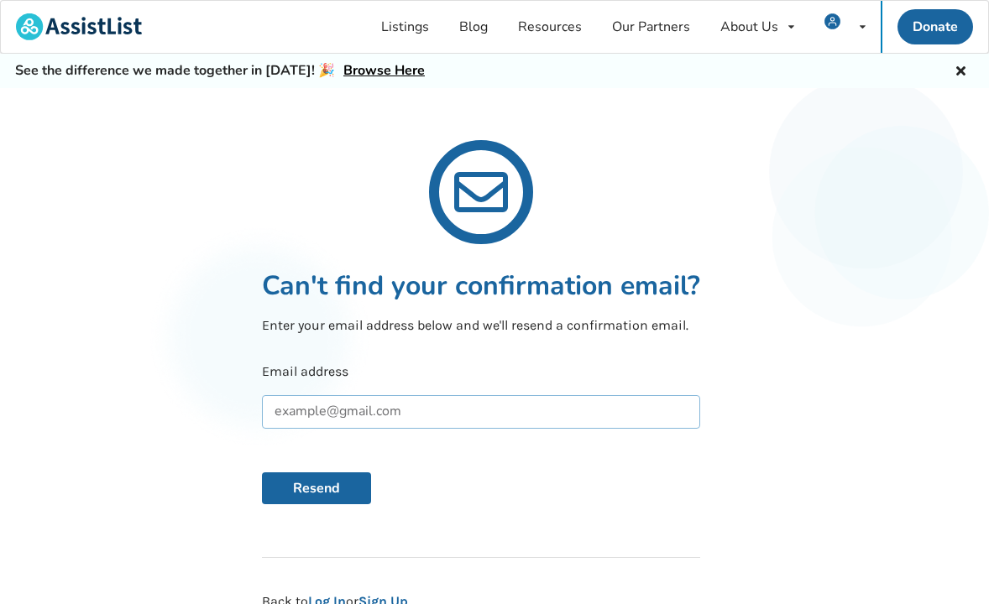
click at [484, 416] on input "text" at bounding box center [481, 412] width 438 height 34
type input "[EMAIL_ADDRESS][DOMAIN_NAME]"
click at [371, 489] on button "Resend" at bounding box center [316, 489] width 109 height 32
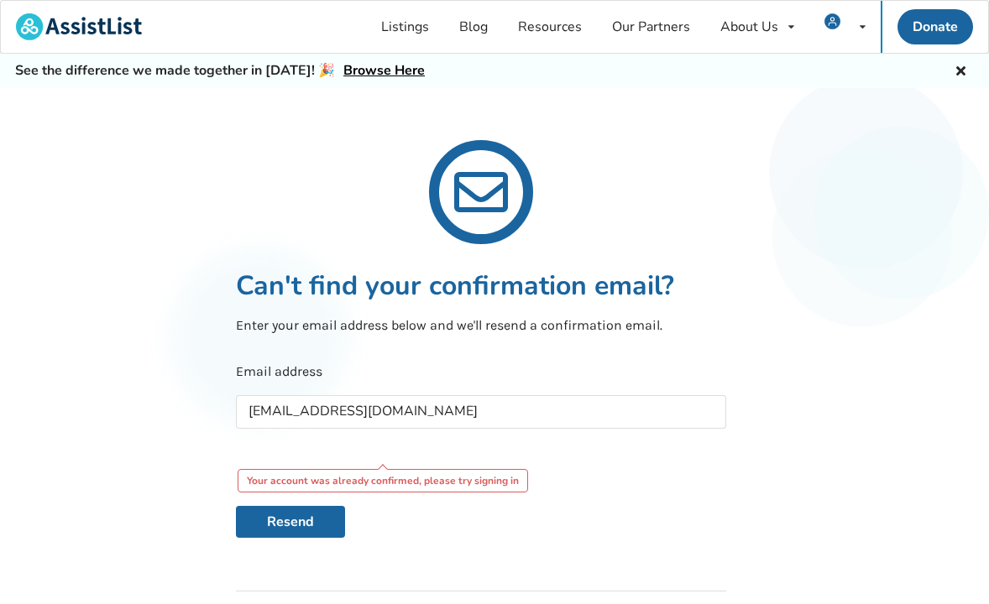
click at [594, 535] on div "Resend" at bounding box center [480, 522] width 489 height 32
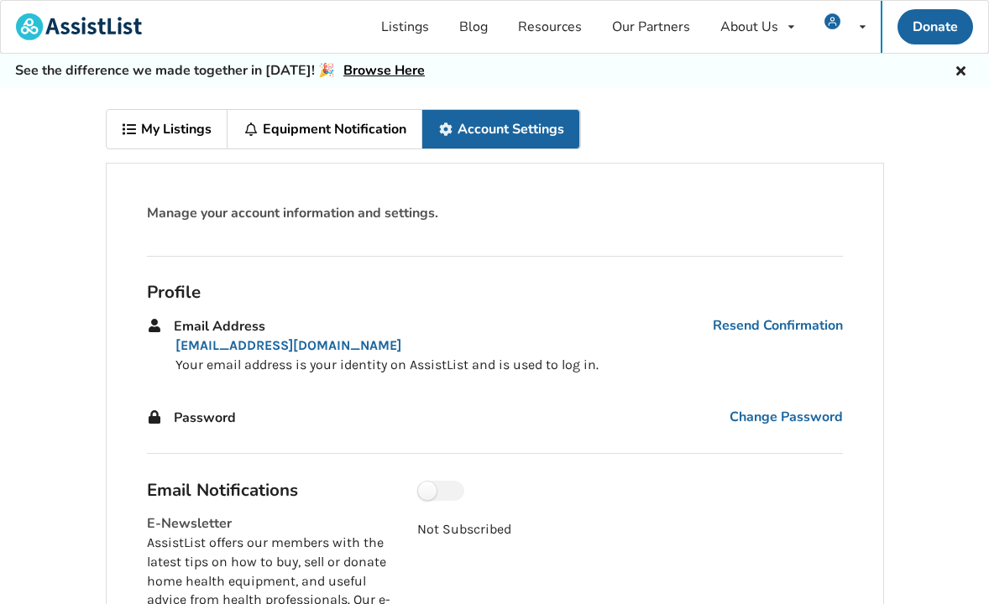
click at [170, 127] on link "My Listings" at bounding box center [168, 129] width 122 height 39
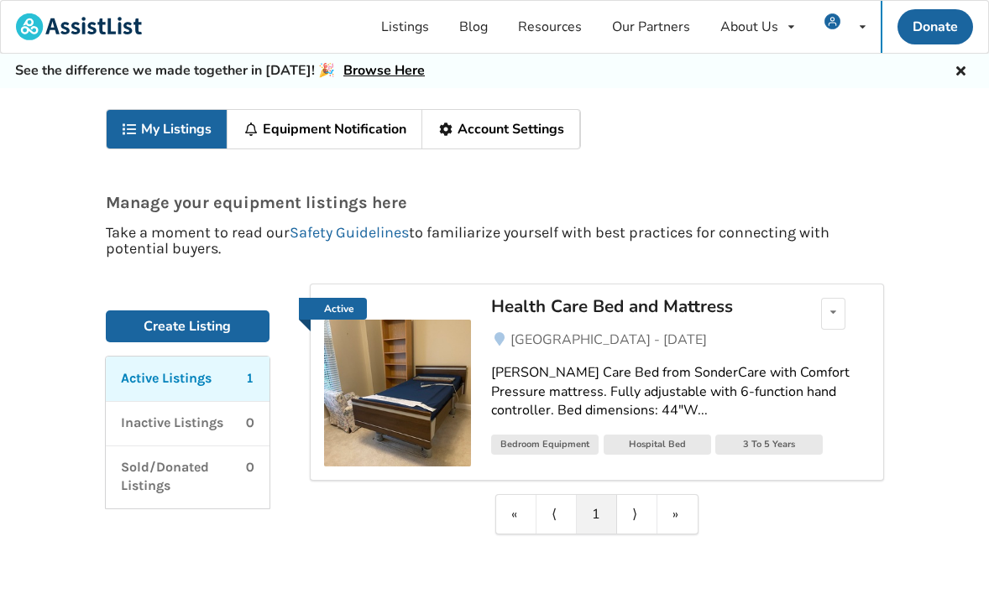
click at [567, 311] on div "Health Care Bed and Mattress" at bounding box center [638, 306] width 294 height 22
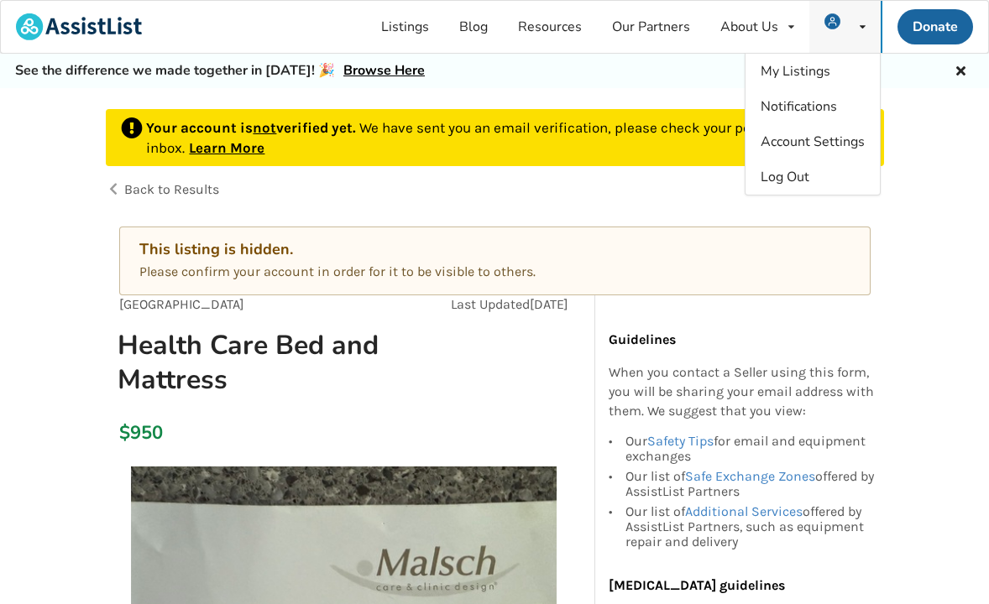
click at [856, 32] on div "My Listings Notifications Account Settings Log Out" at bounding box center [844, 27] width 71 height 52
click at [820, 183] on div "Log Out" at bounding box center [812, 176] width 134 height 35
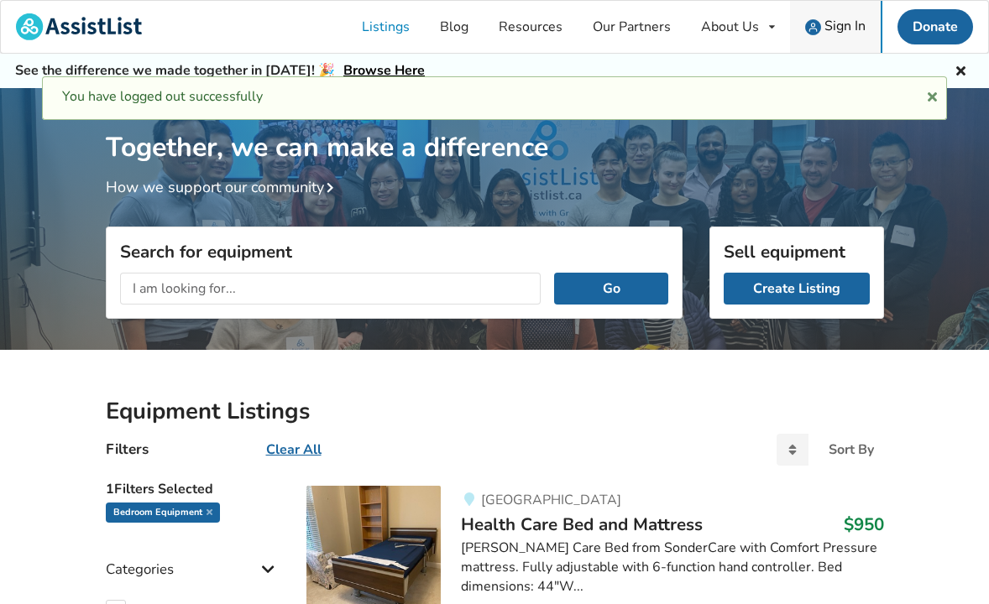
click at [832, 20] on span "Sign In" at bounding box center [844, 26] width 41 height 18
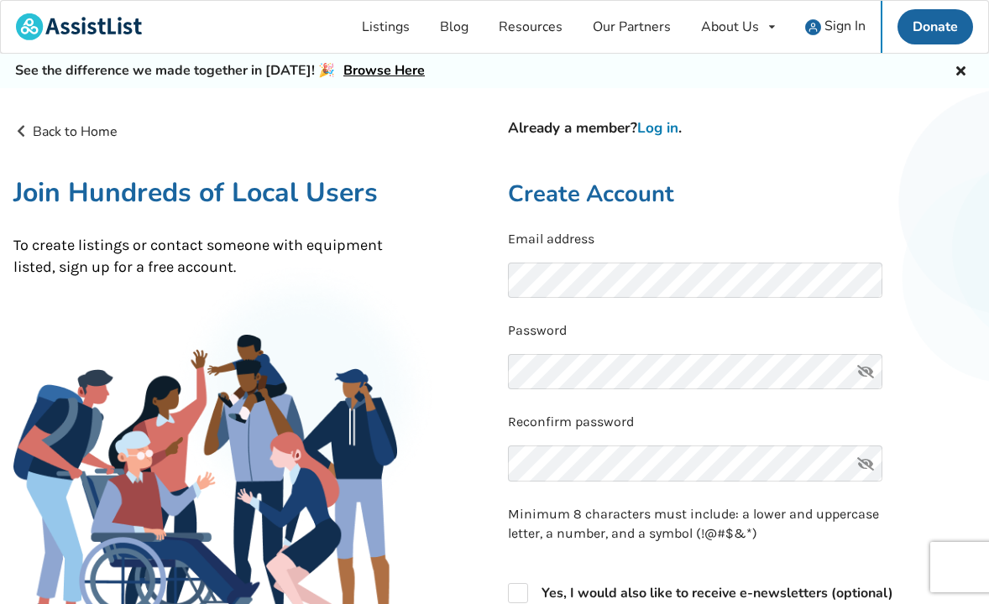
click at [668, 130] on link "Log in" at bounding box center [657, 127] width 41 height 19
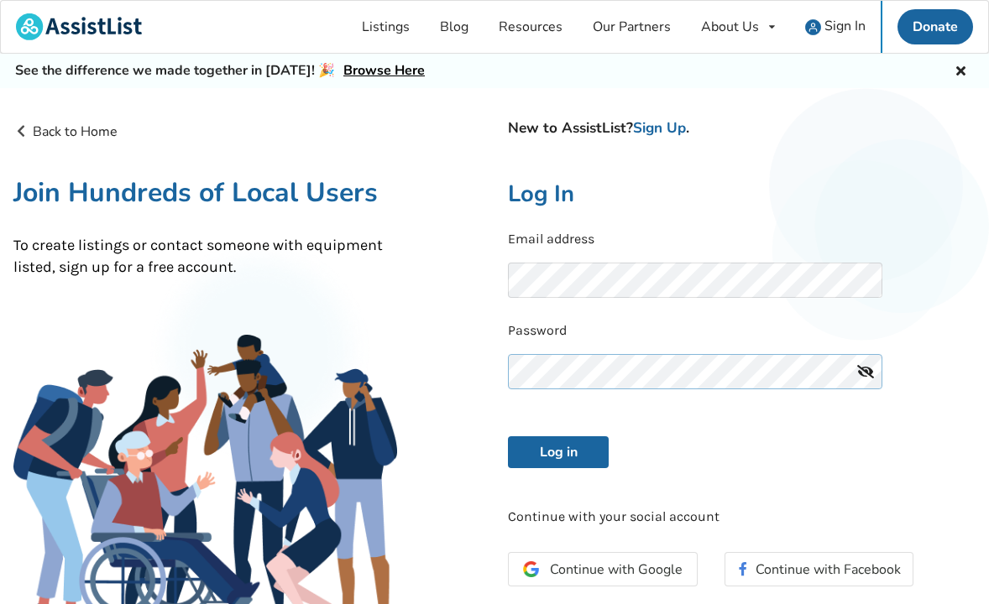
click at [558, 449] on button "Log in" at bounding box center [558, 452] width 101 height 32
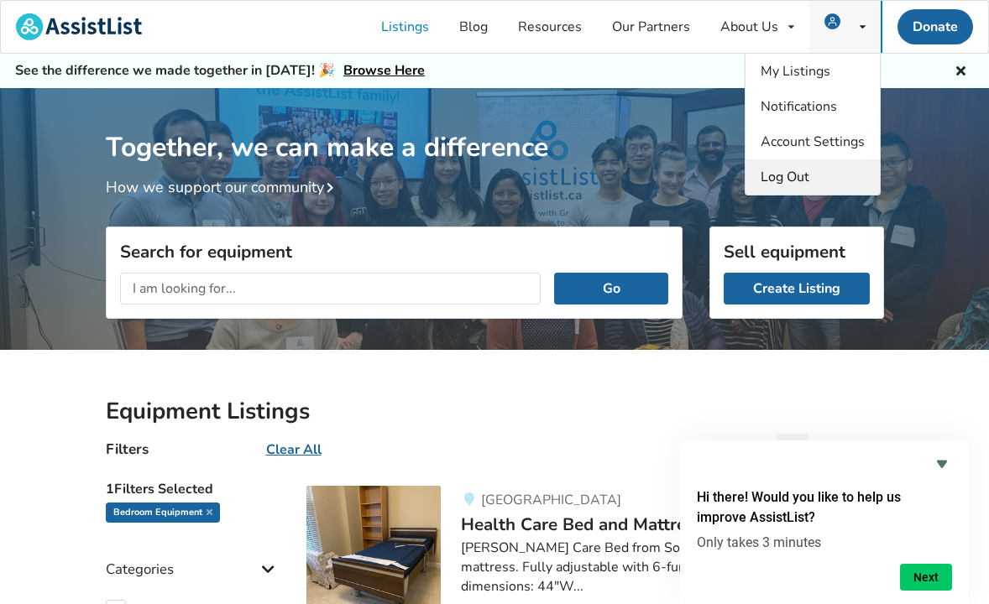
click at [797, 176] on span "Log Out" at bounding box center [784, 177] width 49 height 18
